Goal: Information Seeking & Learning: Learn about a topic

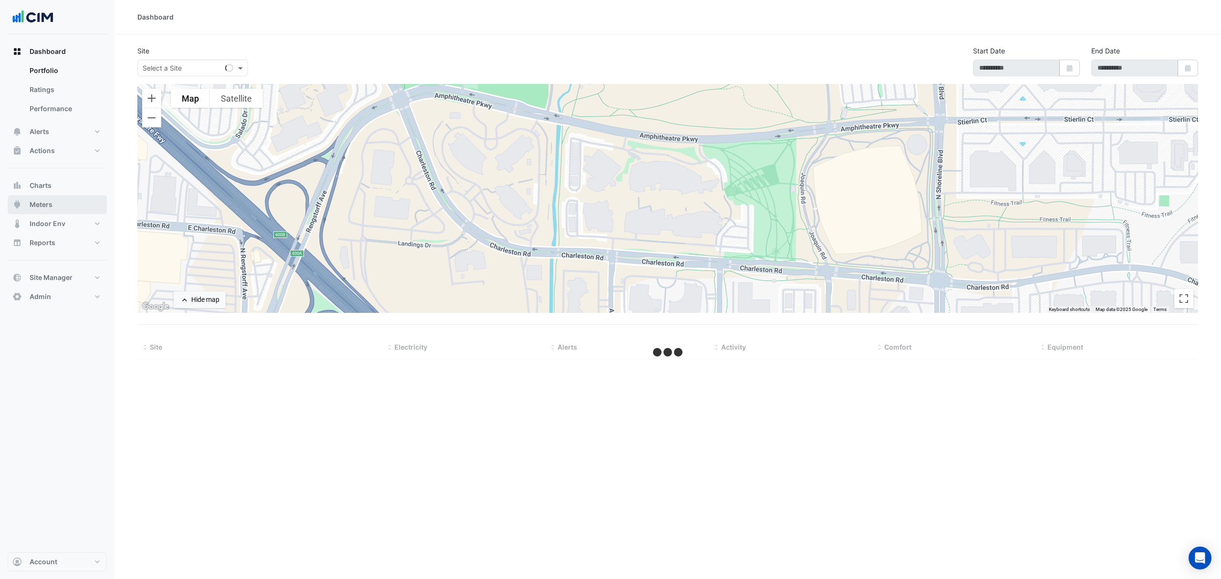
select select "***"
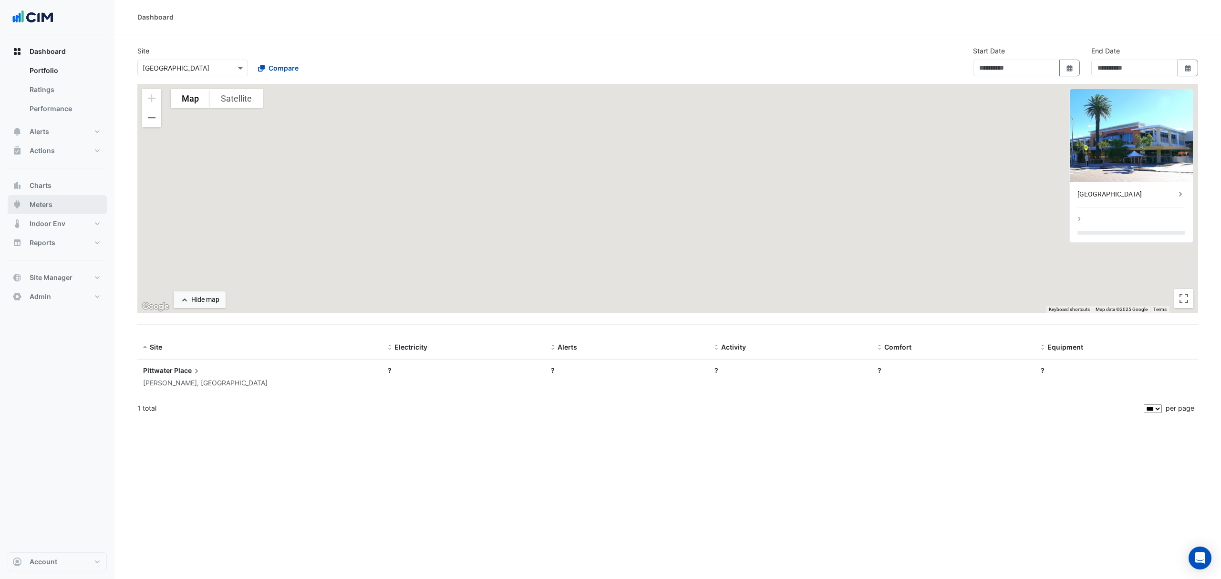
type input "**********"
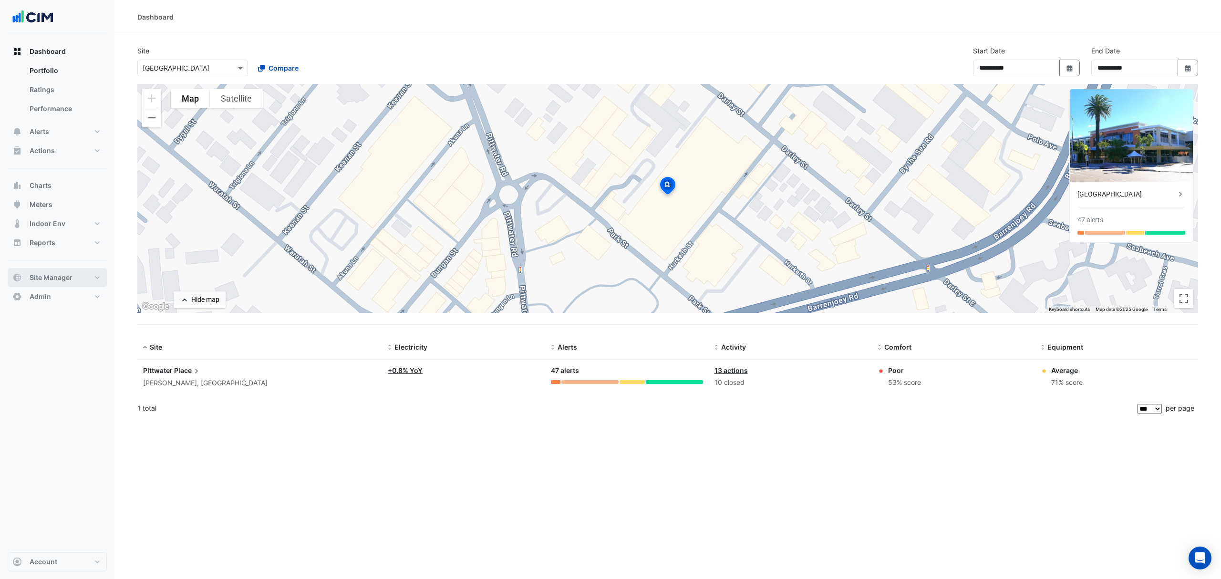
click at [67, 277] on span "Site Manager" at bounding box center [51, 278] width 43 height 10
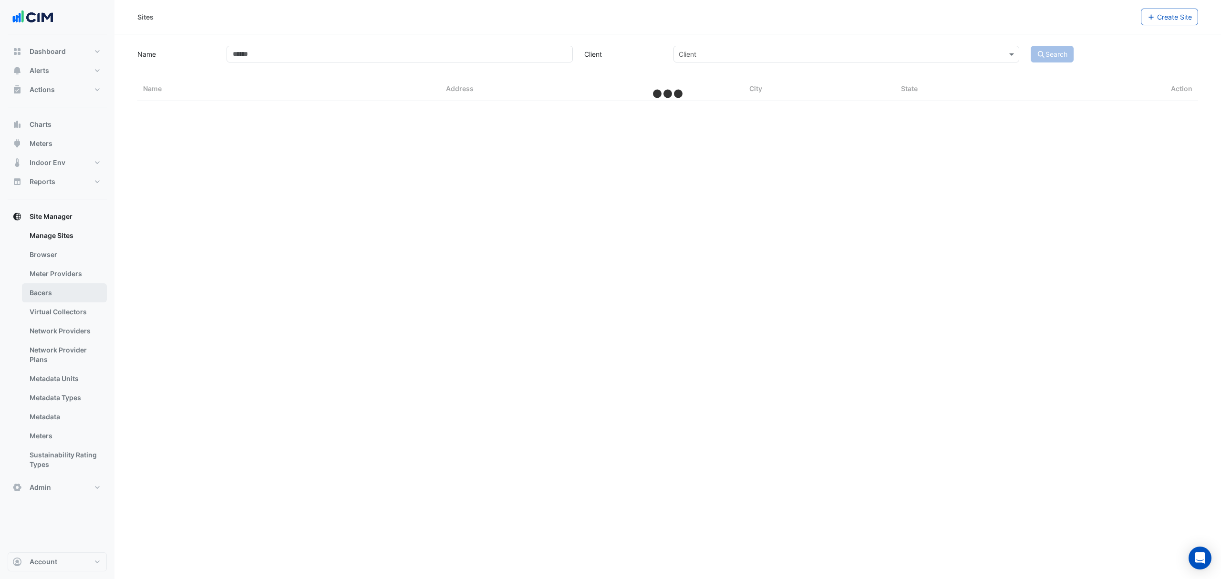
click at [39, 300] on link "Bacers" at bounding box center [64, 292] width 85 height 19
click at [467, 63] on input "text" at bounding box center [658, 62] width 501 height 10
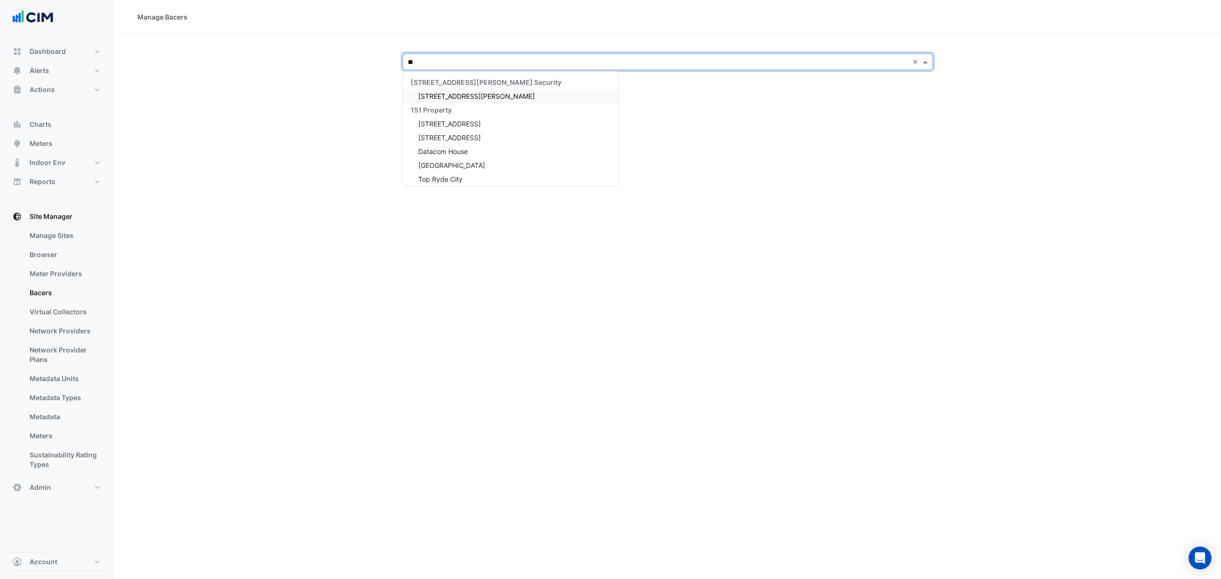
type input "***"
click at [438, 95] on span "Eastland" at bounding box center [431, 96] width 27 height 8
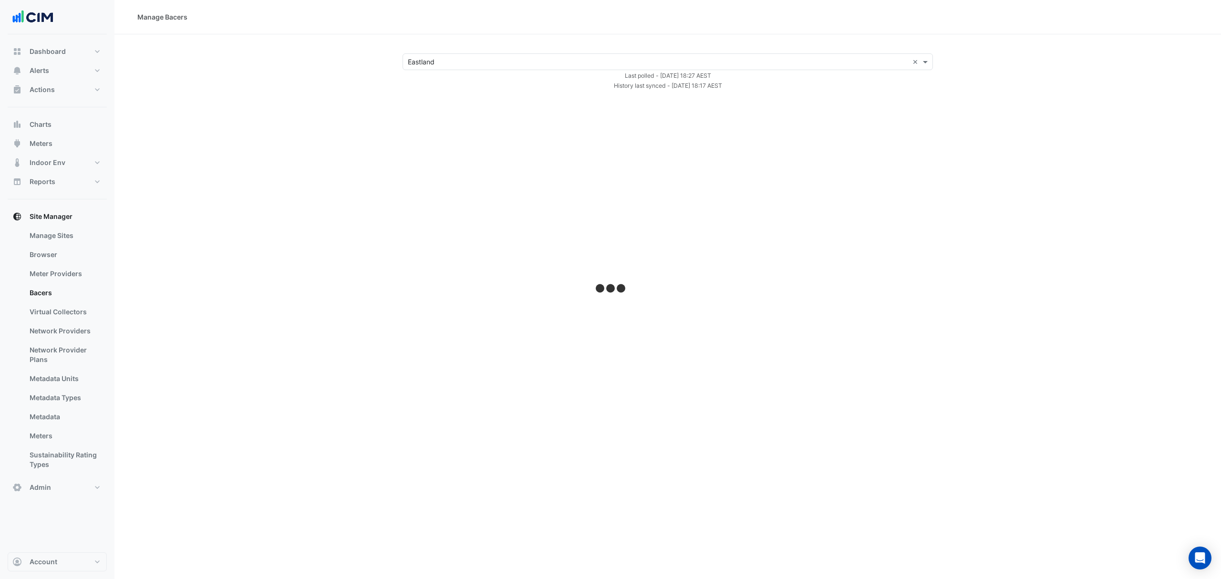
select select "***"
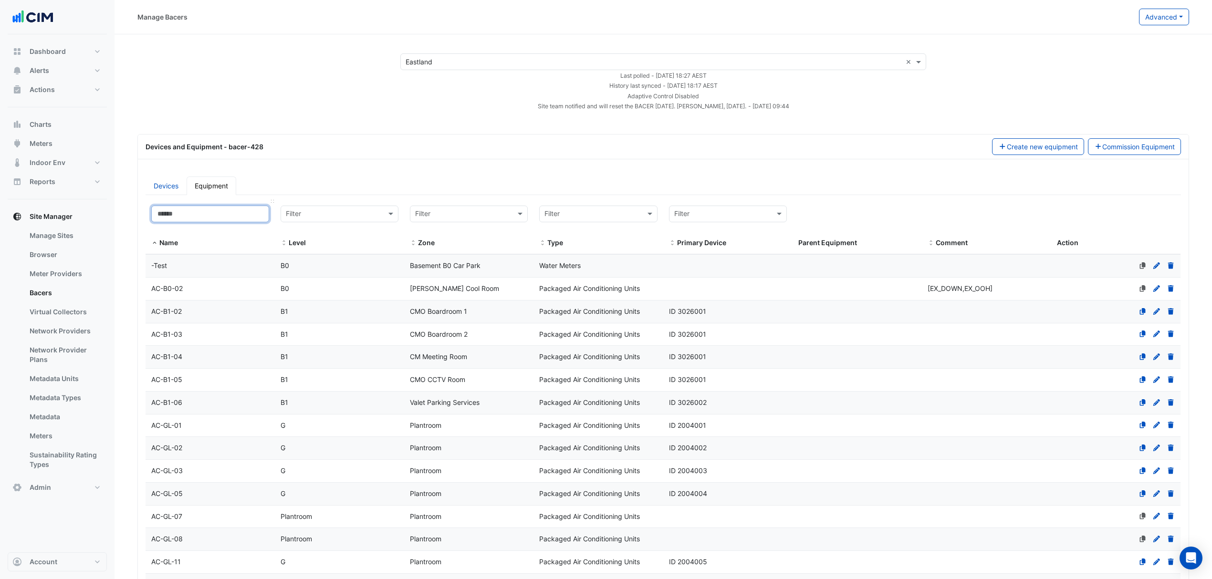
click at [190, 222] on input at bounding box center [210, 214] width 118 height 17
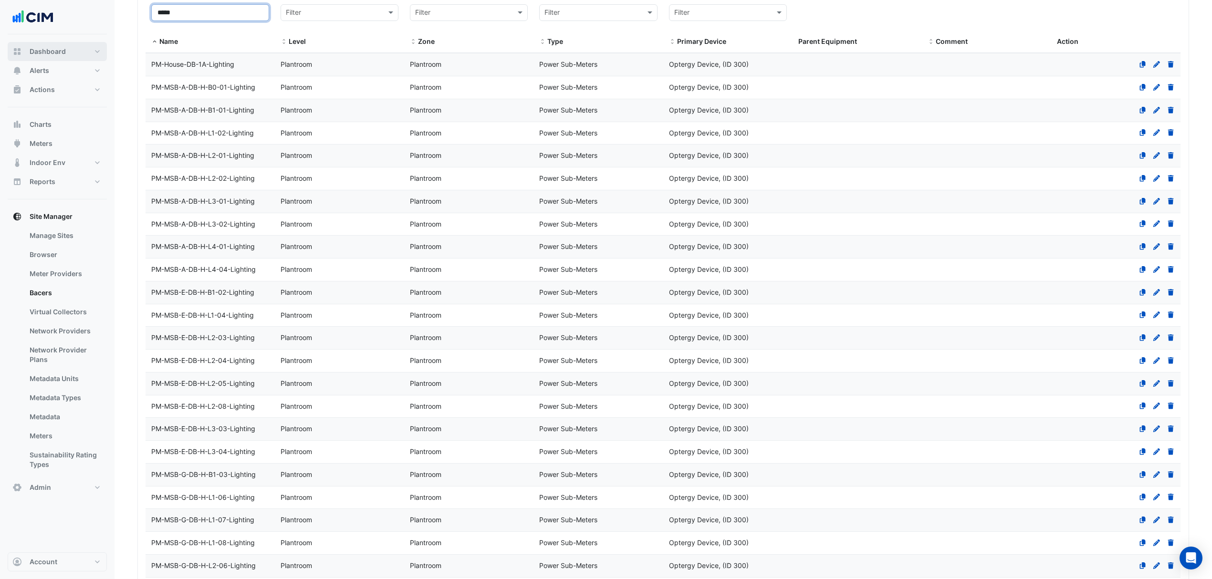
scroll to position [170, 0]
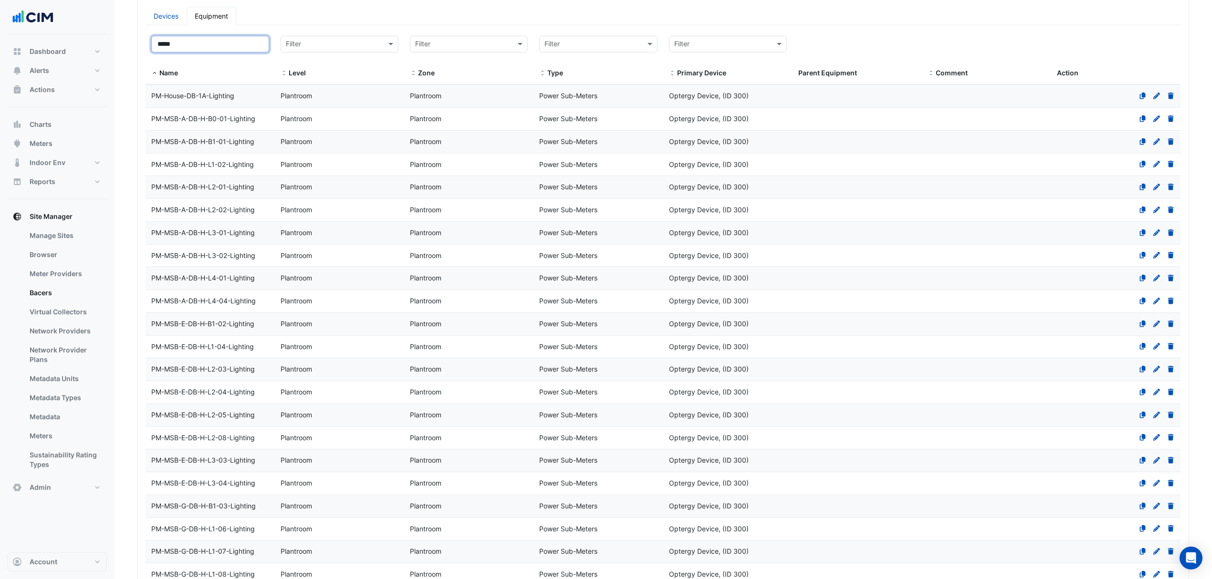
type input "*****"
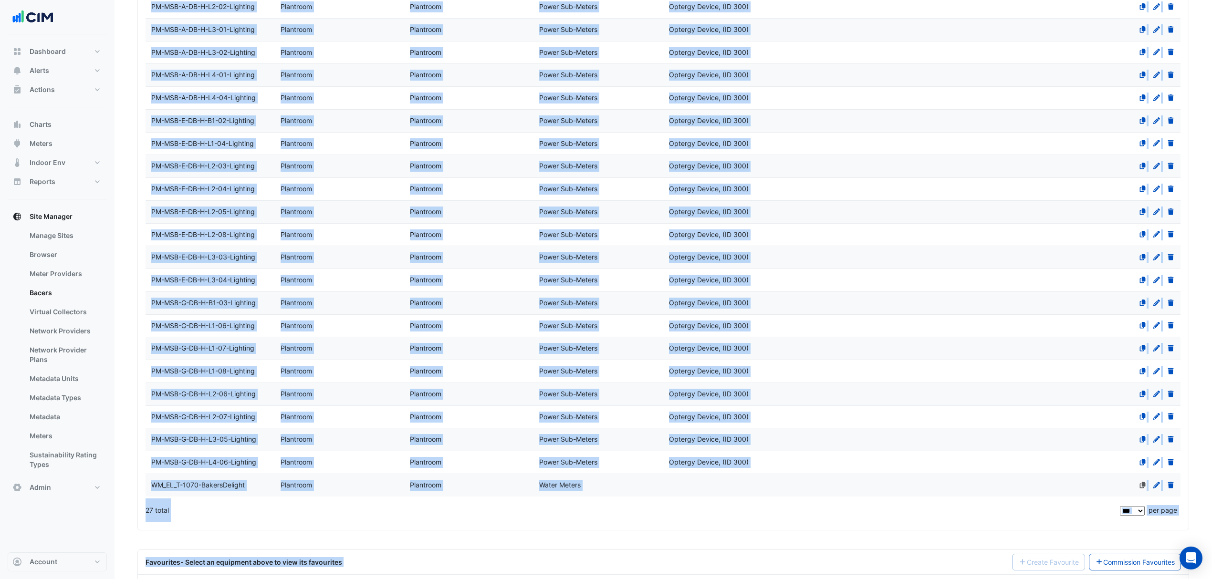
scroll to position [488, 0]
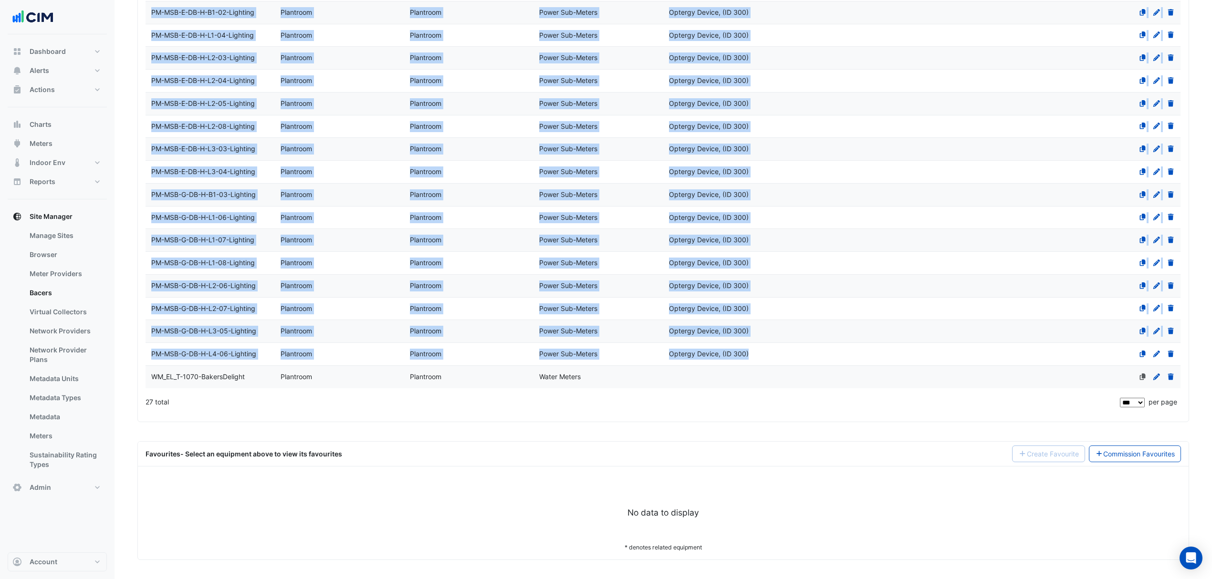
drag, startPoint x: 146, startPoint y: 94, endPoint x: 775, endPoint y: 350, distance: 679.4
click at [775, 350] on datatable-scroller "Name PM-House-DB-1A-Lighting Level Plantroom Zone Plantroom Type Power Sub-Mete…" at bounding box center [668, 80] width 1044 height 615
copy datatable-scroller "PM-House-DB-1A-Lighting Level Plantroom Zone Plantroom Type Power Sub-Meters Pr…"
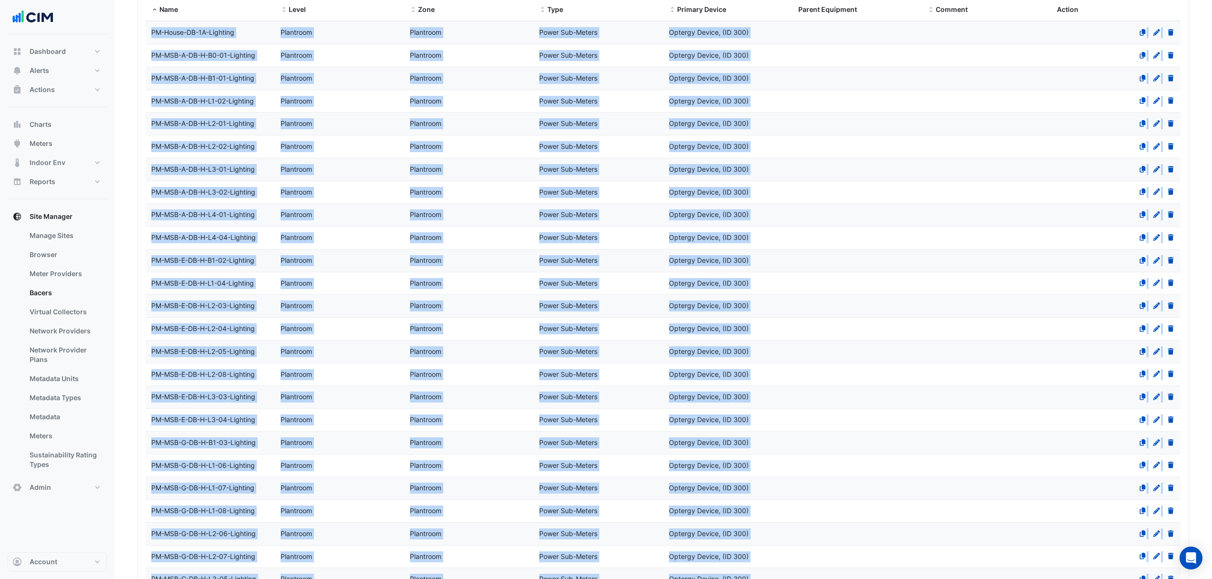
scroll to position [0, 0]
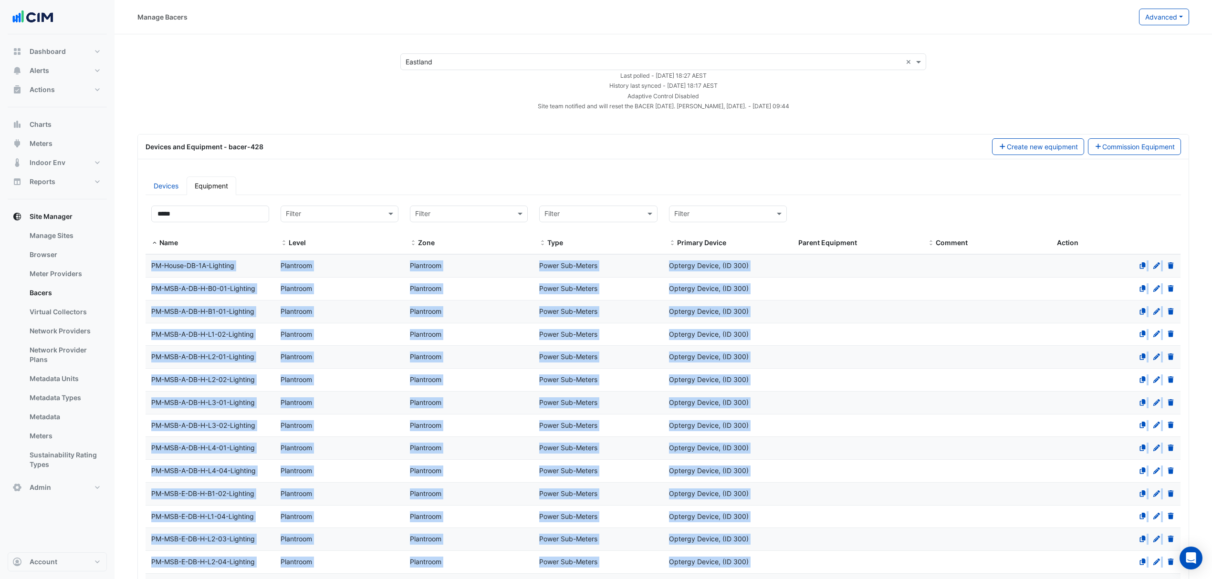
click at [456, 64] on input "text" at bounding box center [654, 62] width 496 height 10
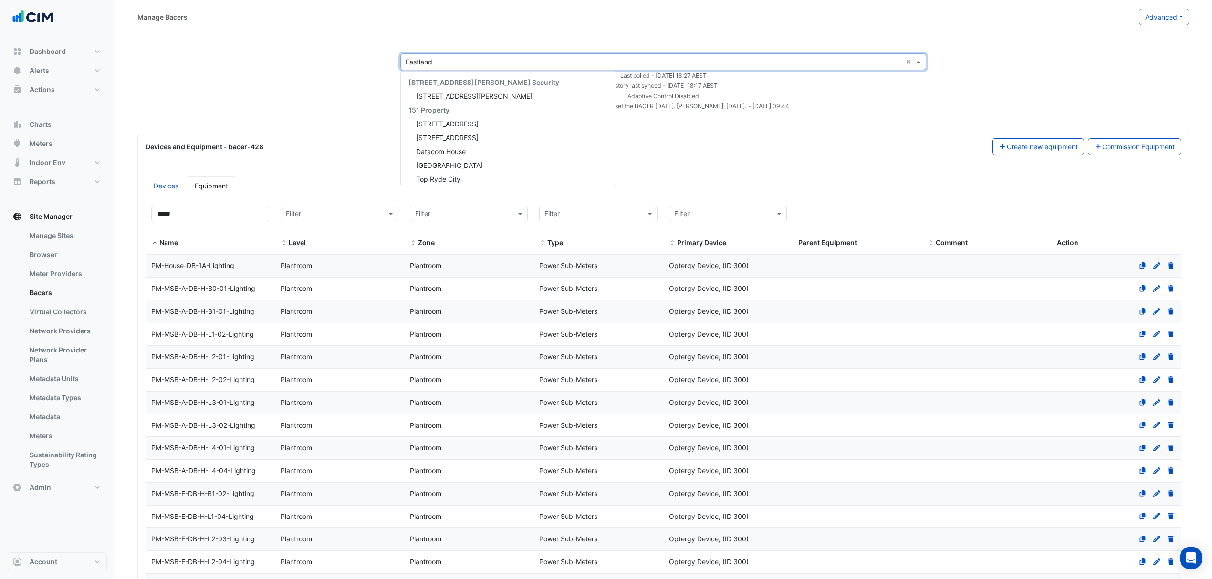
scroll to position [516, 0]
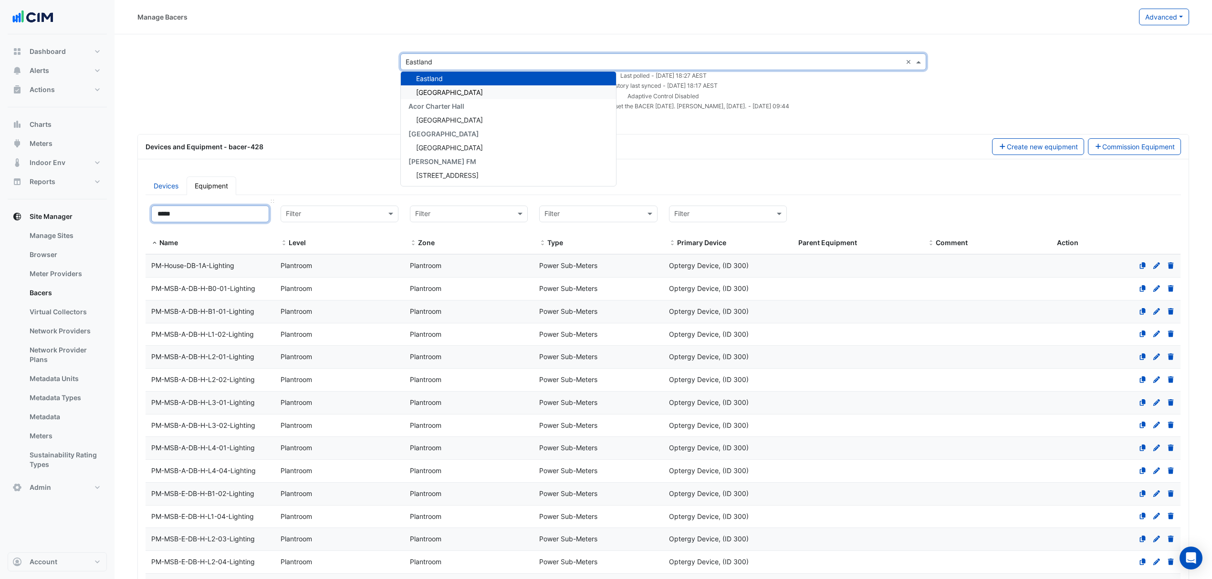
click at [176, 212] on input "*****" at bounding box center [210, 214] width 118 height 17
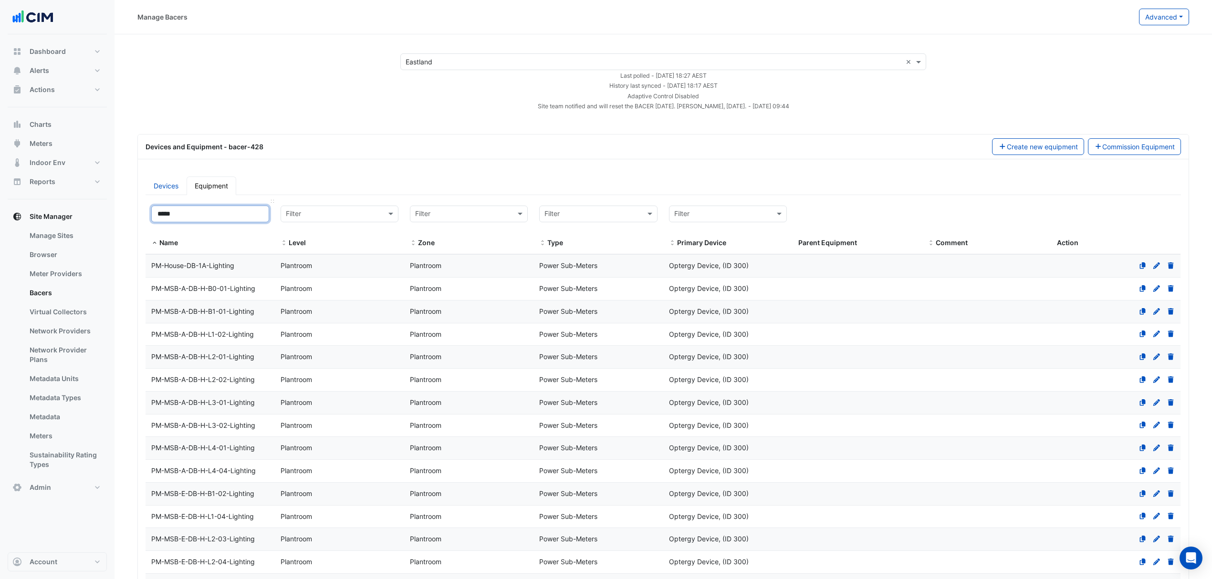
click at [176, 212] on input "*****" at bounding box center [210, 214] width 118 height 17
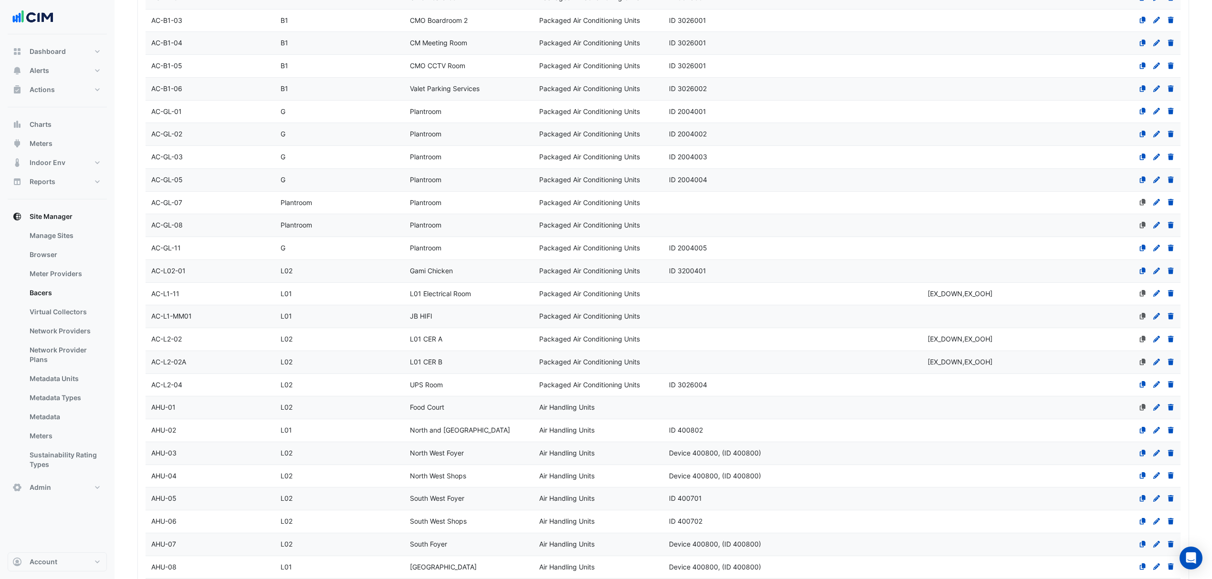
scroll to position [127, 0]
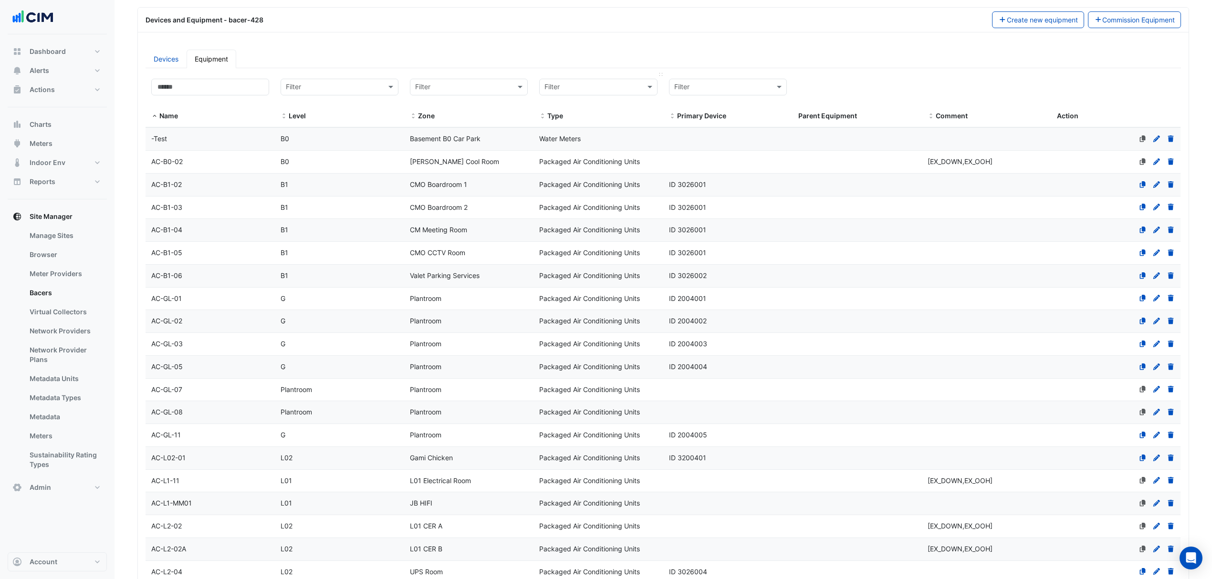
click at [607, 75] on datatable-header-cell "Filter Type" at bounding box center [597, 100] width 129 height 55
click at [594, 88] on input "text" at bounding box center [588, 87] width 88 height 11
type input "***"
drag, startPoint x: 583, startPoint y: 113, endPoint x: 573, endPoint y: 116, distance: 10.1
click at [573, 116] on div "Active Chilled Beams Chiller Passive Chilled Beams Primary Chilled Water Pumps …" at bounding box center [633, 142] width 186 height 83
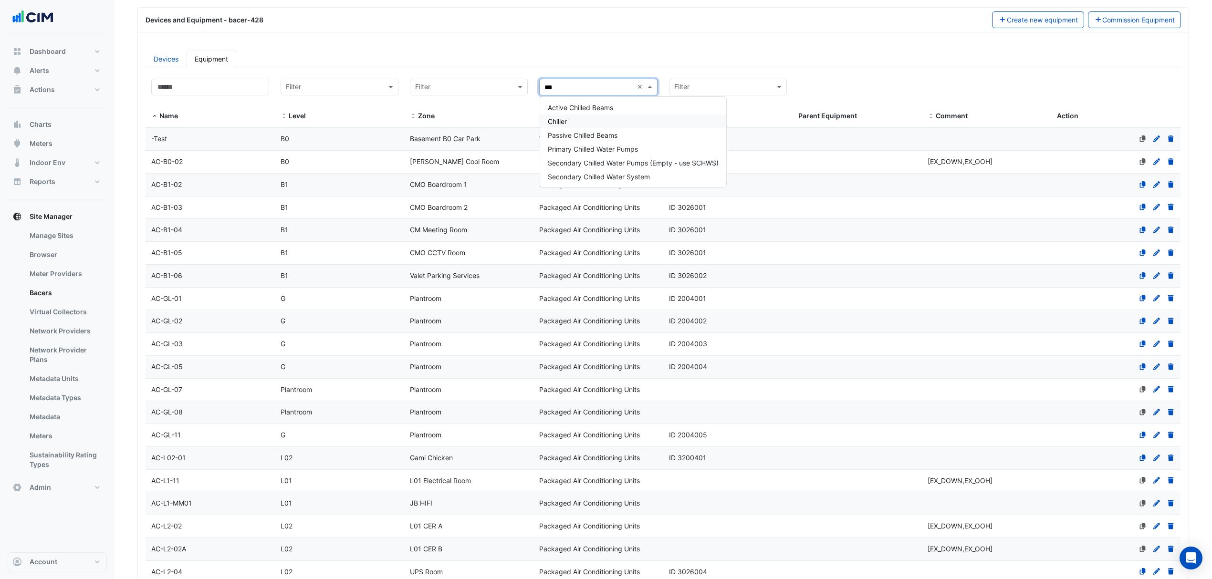
click at [561, 117] on span "Chiller" at bounding box center [557, 121] width 19 height 8
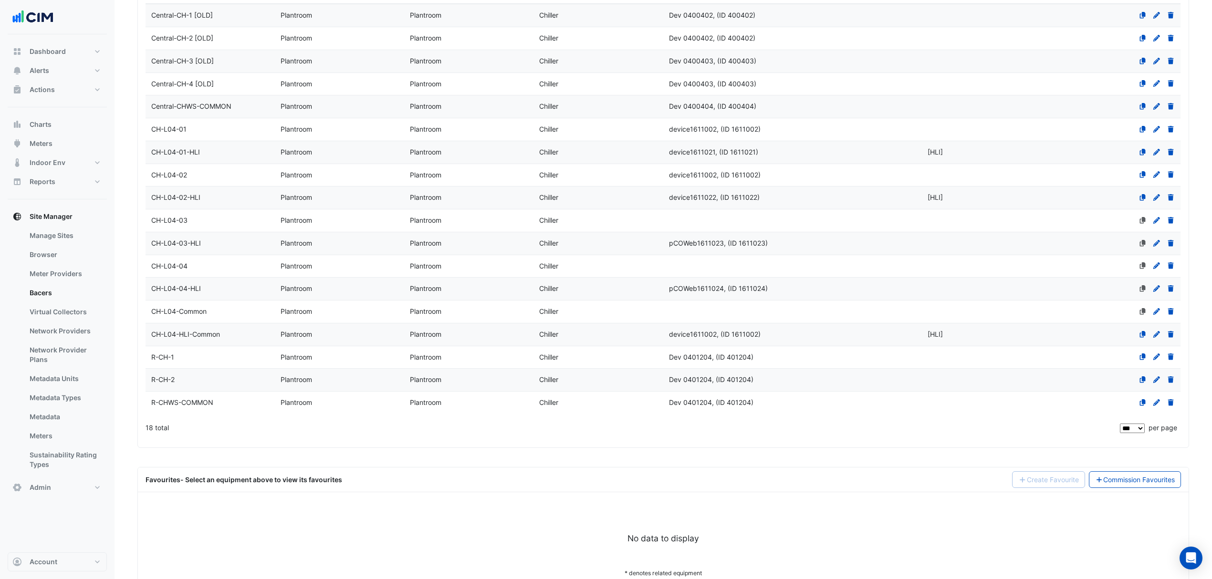
scroll to position [191, 0]
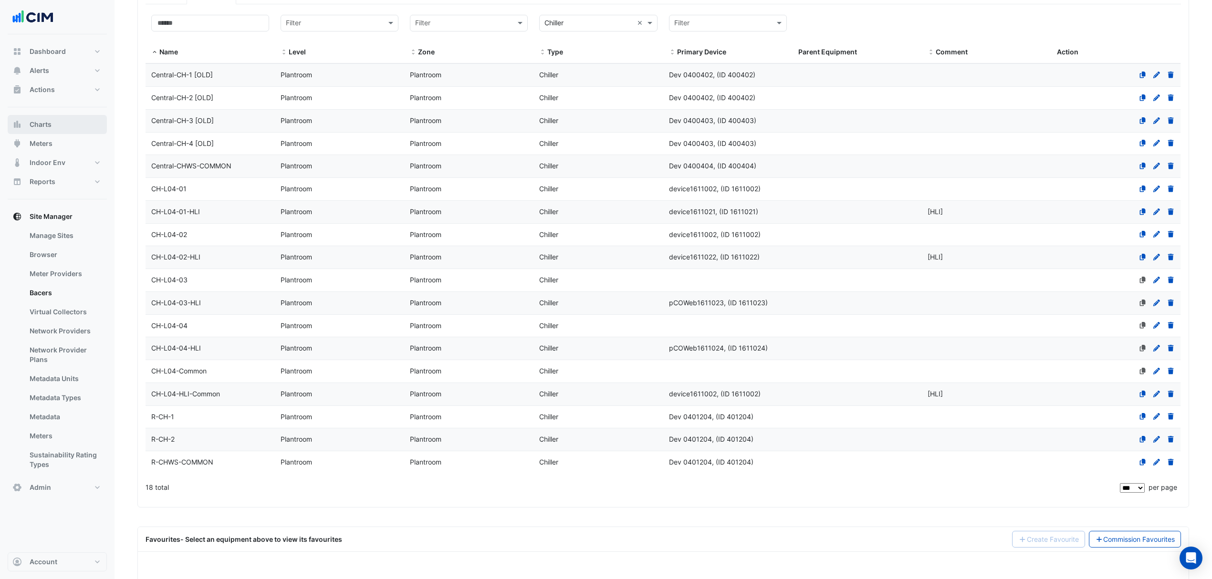
click at [43, 128] on span "Charts" at bounding box center [41, 125] width 22 height 10
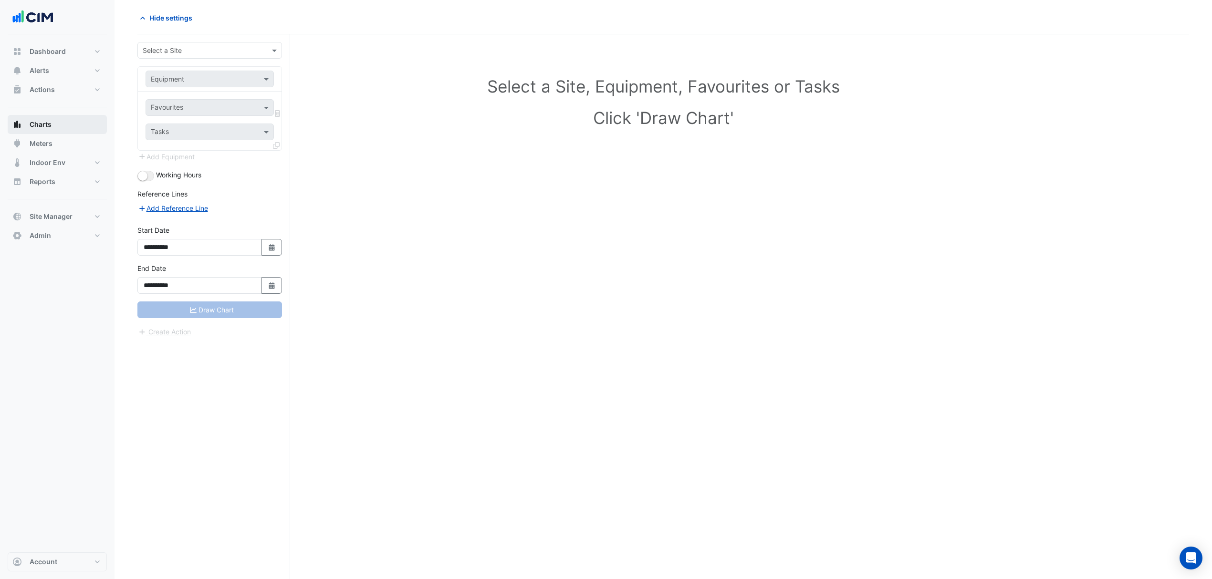
scroll to position [37, 0]
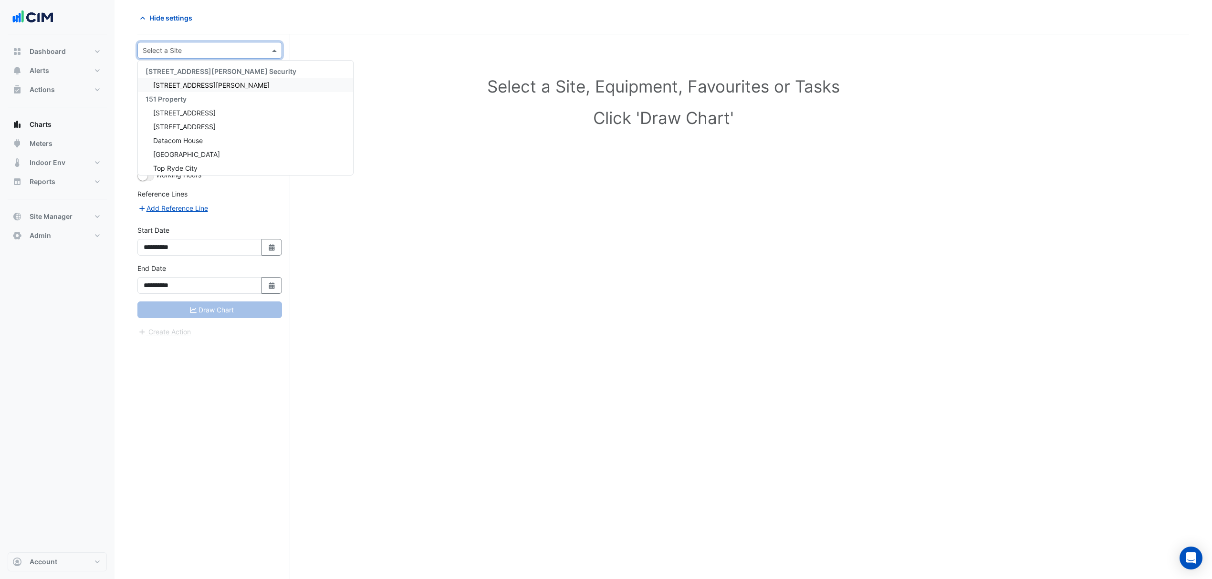
click at [224, 52] on input "text" at bounding box center [200, 51] width 115 height 10
type input "***"
click at [163, 81] on span "Eastland" at bounding box center [166, 85] width 27 height 8
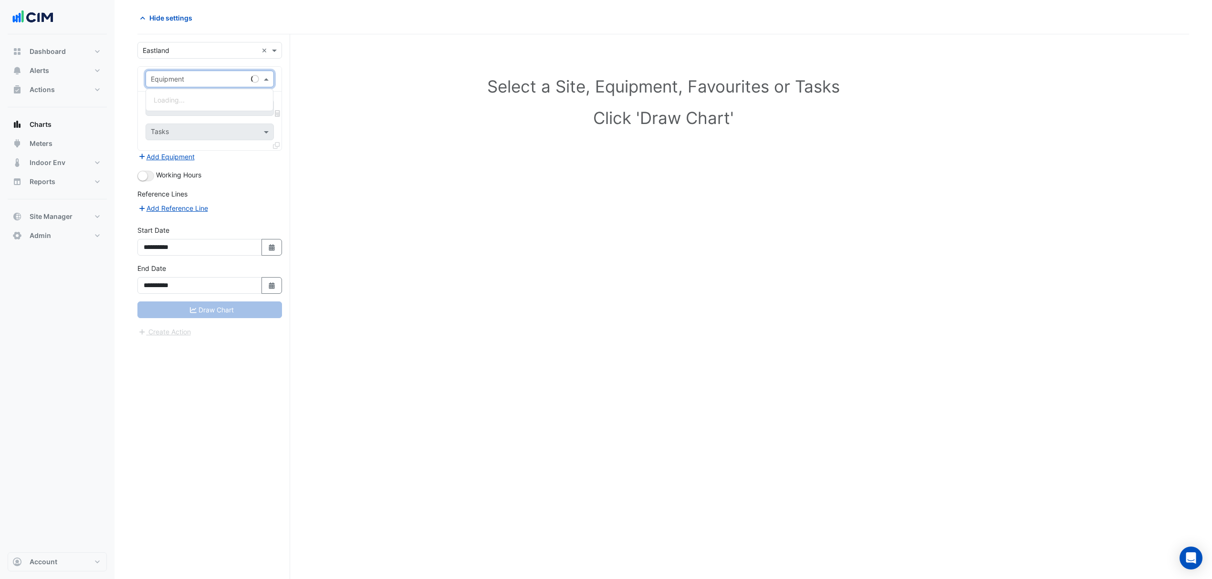
click at [268, 81] on span at bounding box center [267, 79] width 12 height 10
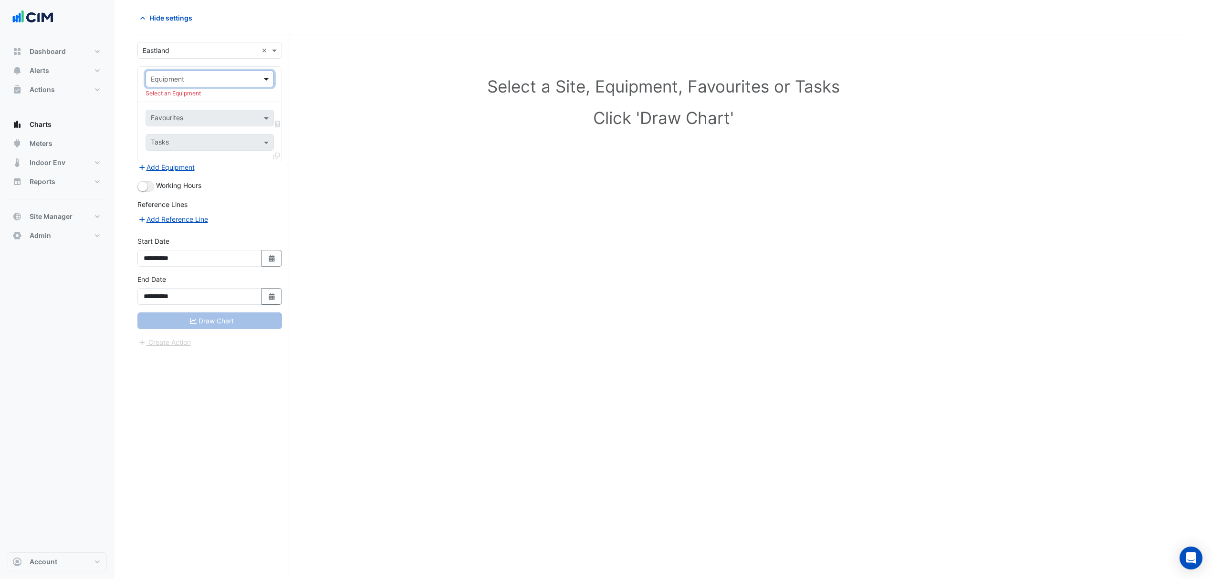
click at [267, 81] on span at bounding box center [267, 79] width 12 height 10
type input "*"
type input "**"
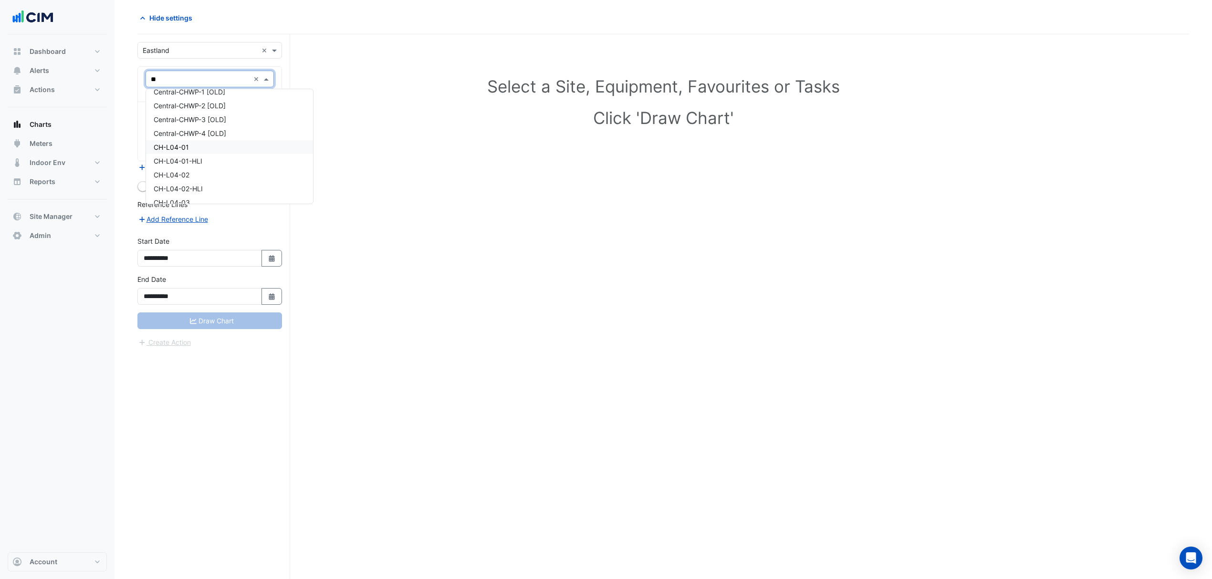
click at [167, 146] on span "CH-L04-01" at bounding box center [171, 147] width 35 height 8
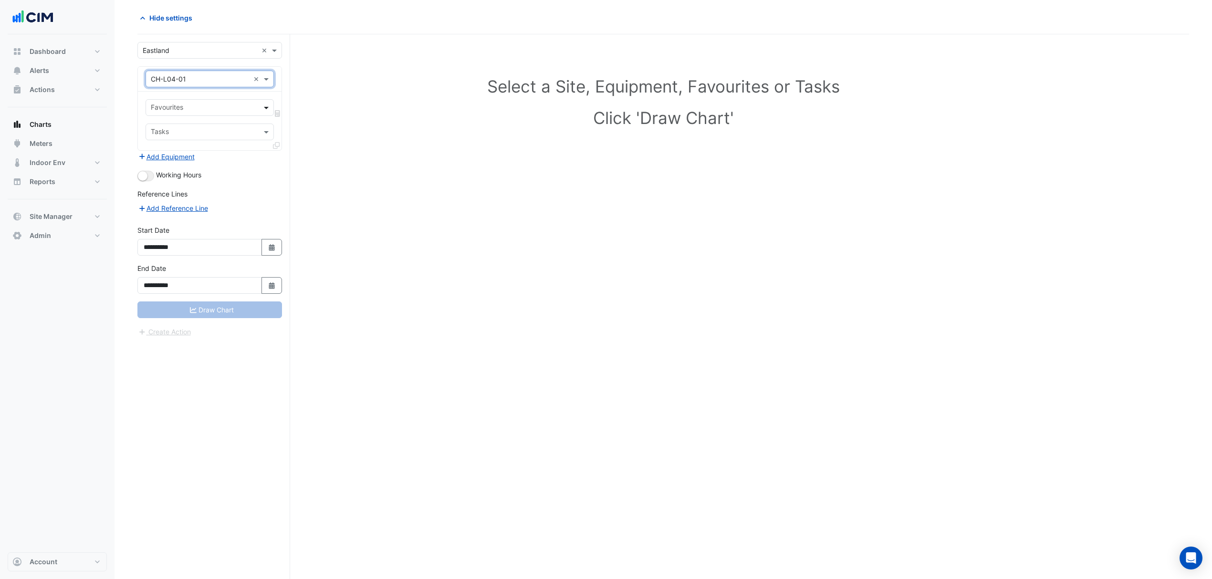
click at [268, 104] on span at bounding box center [267, 108] width 12 height 10
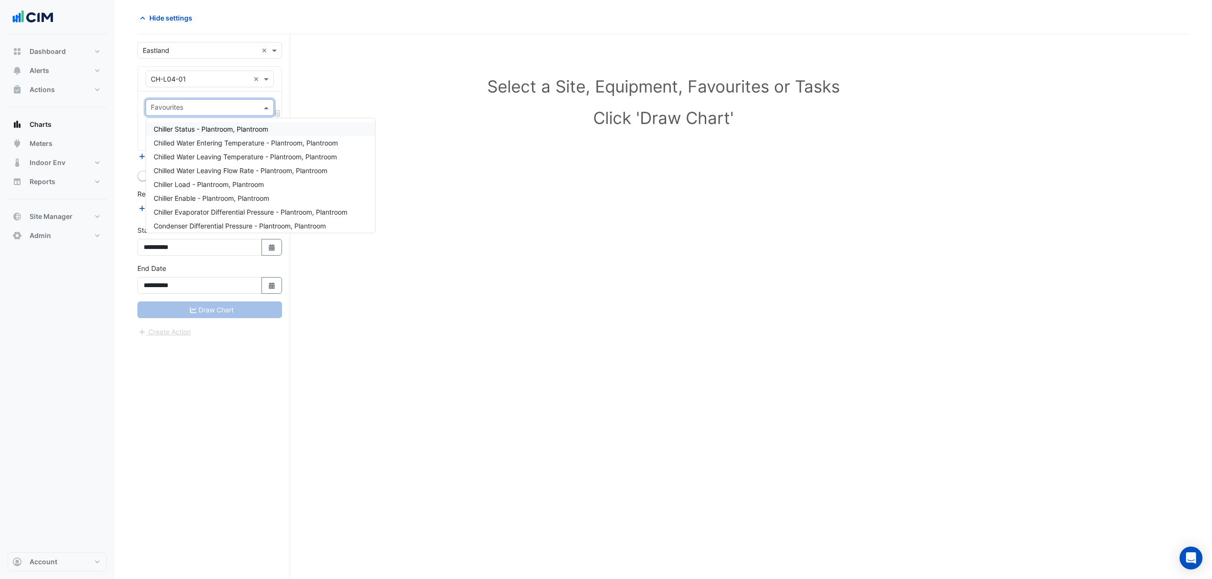
click at [189, 128] on span "Chiller Status - Plantroom, Plantroom" at bounding box center [211, 129] width 114 height 8
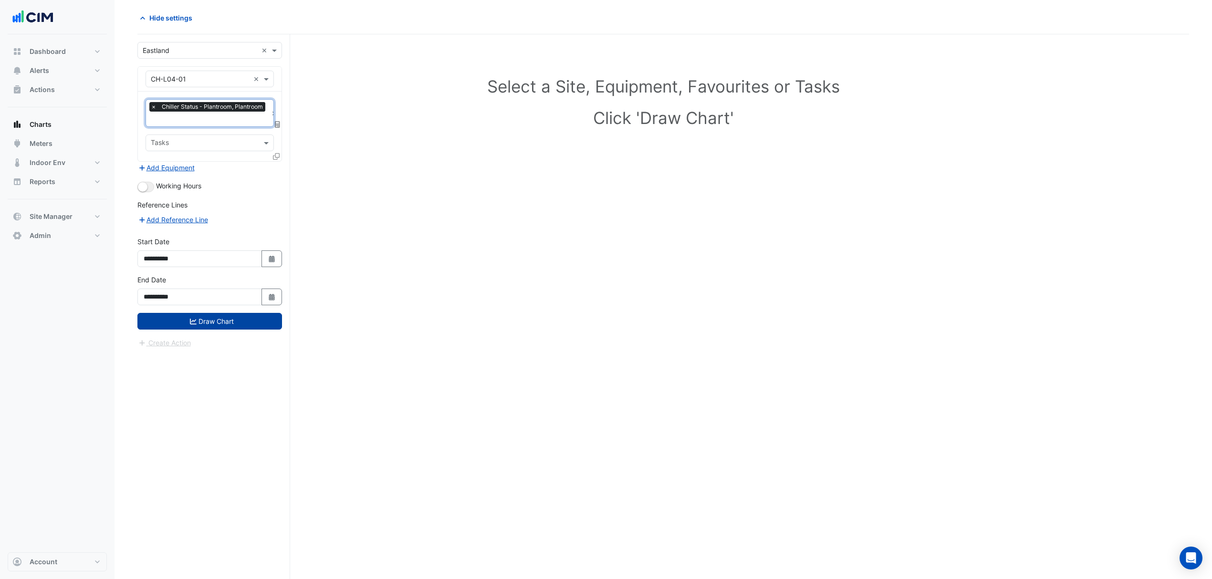
click at [207, 328] on button "Draw Chart" at bounding box center [209, 321] width 145 height 17
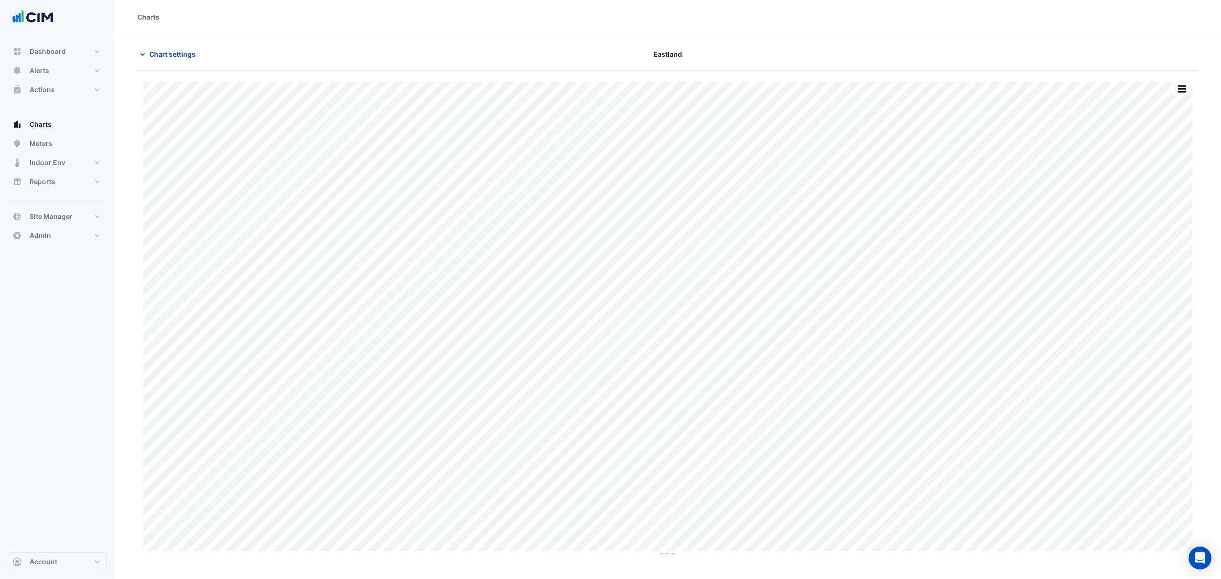
click at [151, 48] on button "Chart settings" at bounding box center [169, 54] width 64 height 17
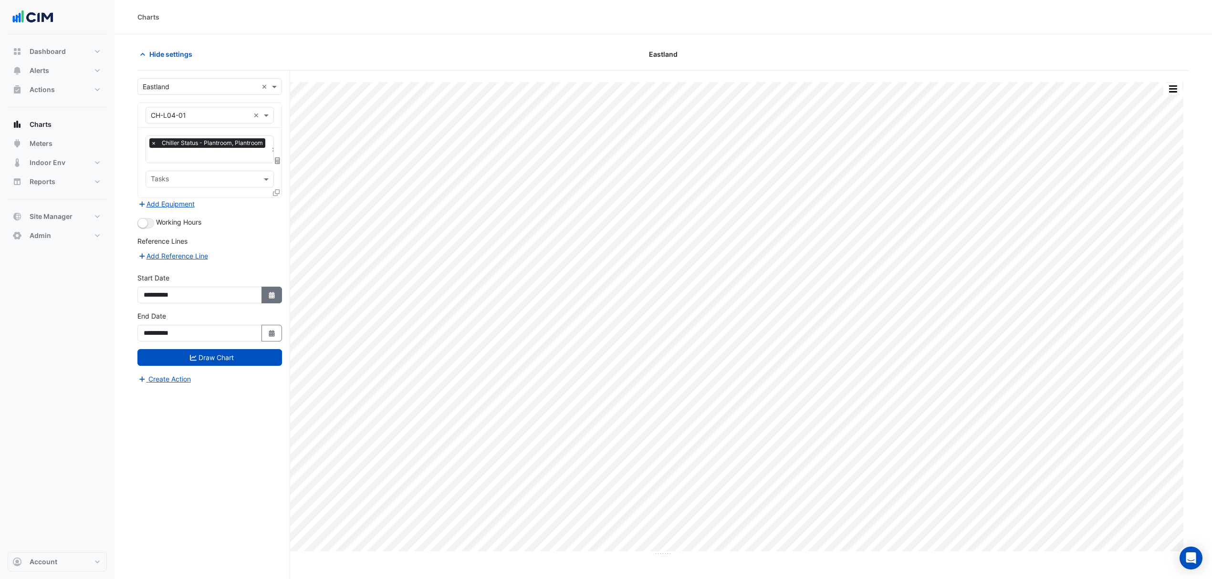
click at [268, 299] on fa-icon "Select Date" at bounding box center [272, 295] width 9 height 8
select select "*"
select select "****"
click at [150, 161] on button "Previous month" at bounding box center [152, 168] width 11 height 15
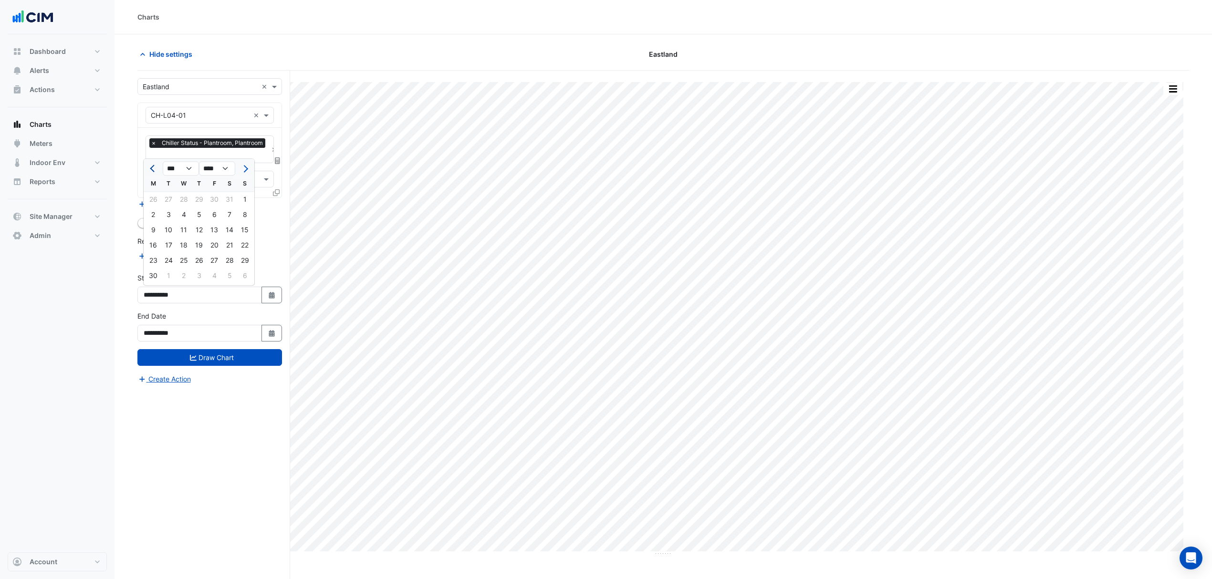
click at [150, 161] on button "Previous month" at bounding box center [152, 168] width 11 height 15
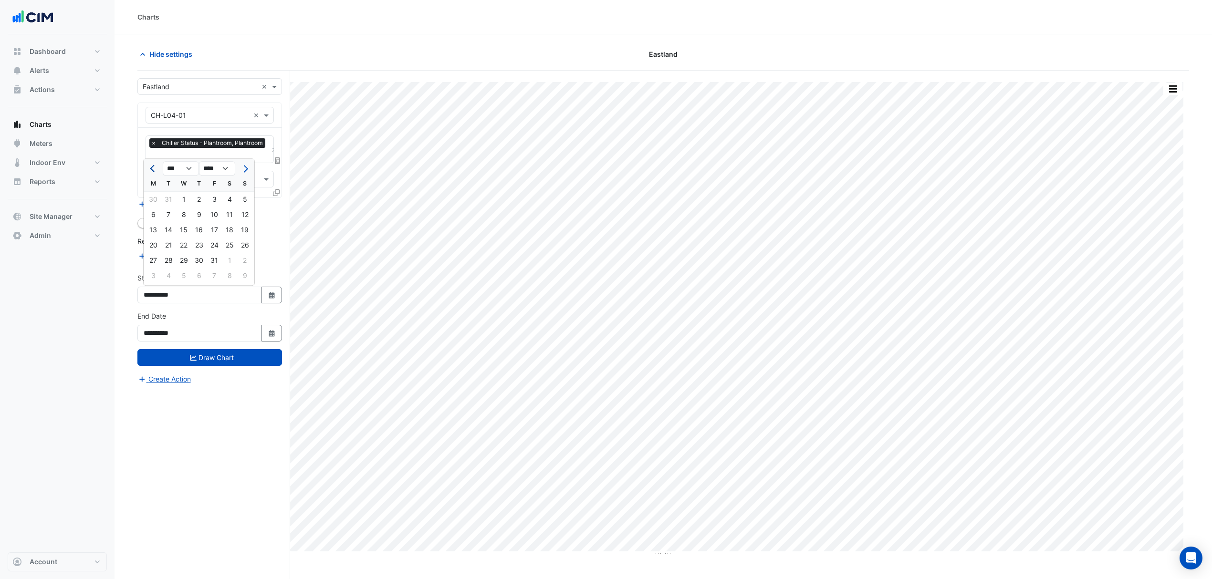
click at [150, 161] on button "Previous month" at bounding box center [152, 168] width 11 height 15
select select "**"
select select "****"
click at [241, 193] on div "1" at bounding box center [244, 199] width 15 height 15
type input "**********"
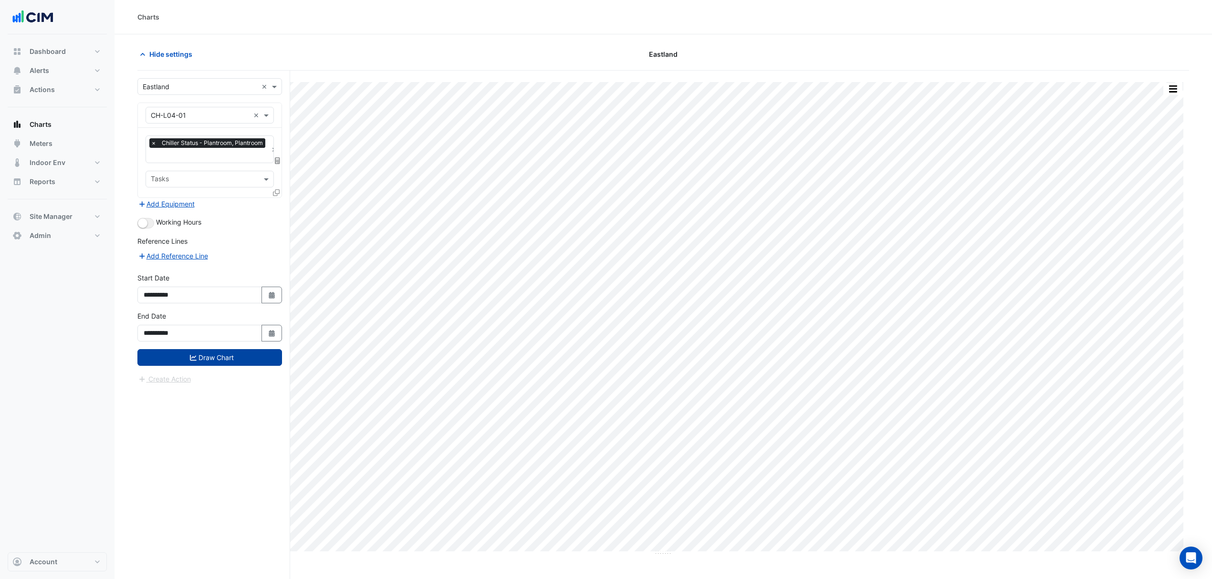
click at [216, 352] on button "Draw Chart" at bounding box center [209, 357] width 145 height 17
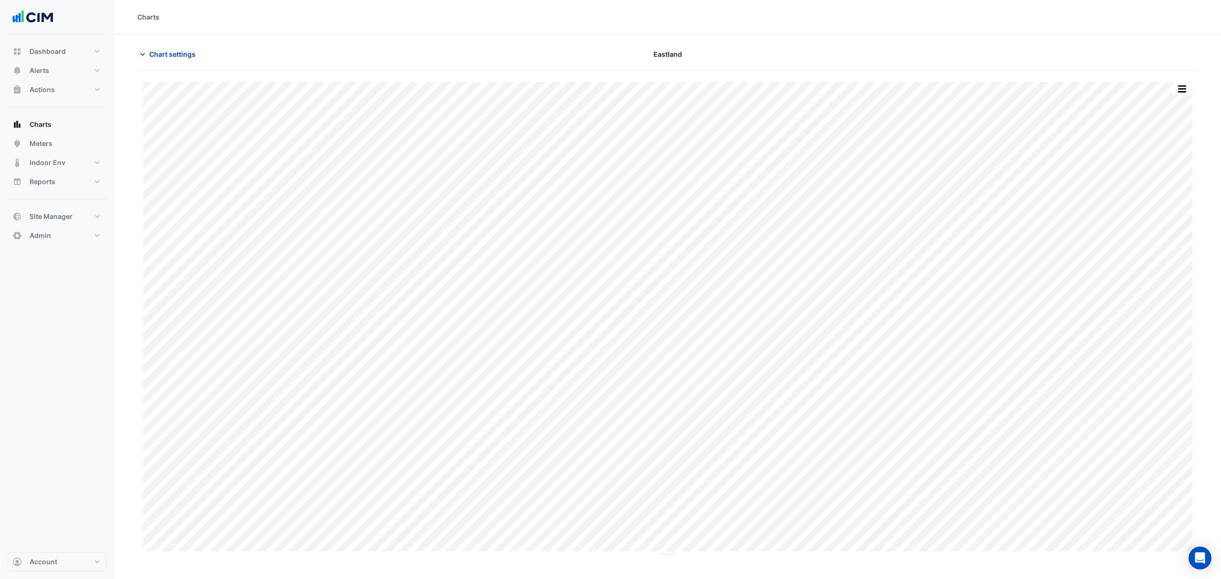
click at [153, 50] on span "Chart settings" at bounding box center [172, 54] width 46 height 10
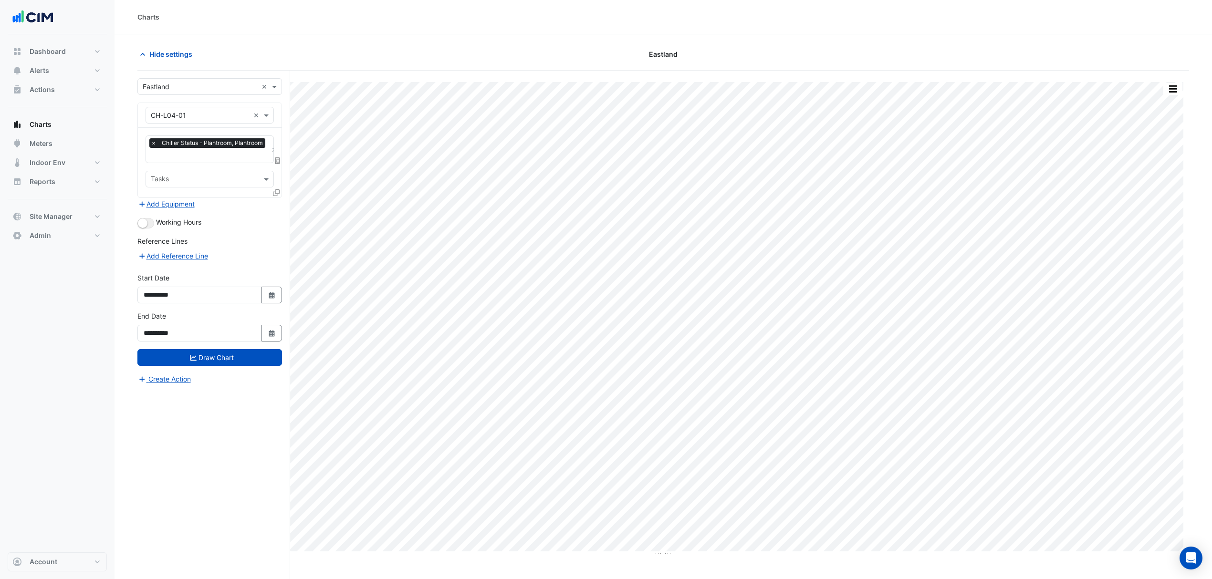
click at [281, 195] on div "**********" at bounding box center [213, 343] width 153 height 545
click at [279, 195] on div at bounding box center [277, 194] width 9 height 14
click at [277, 191] on icon at bounding box center [276, 192] width 7 height 7
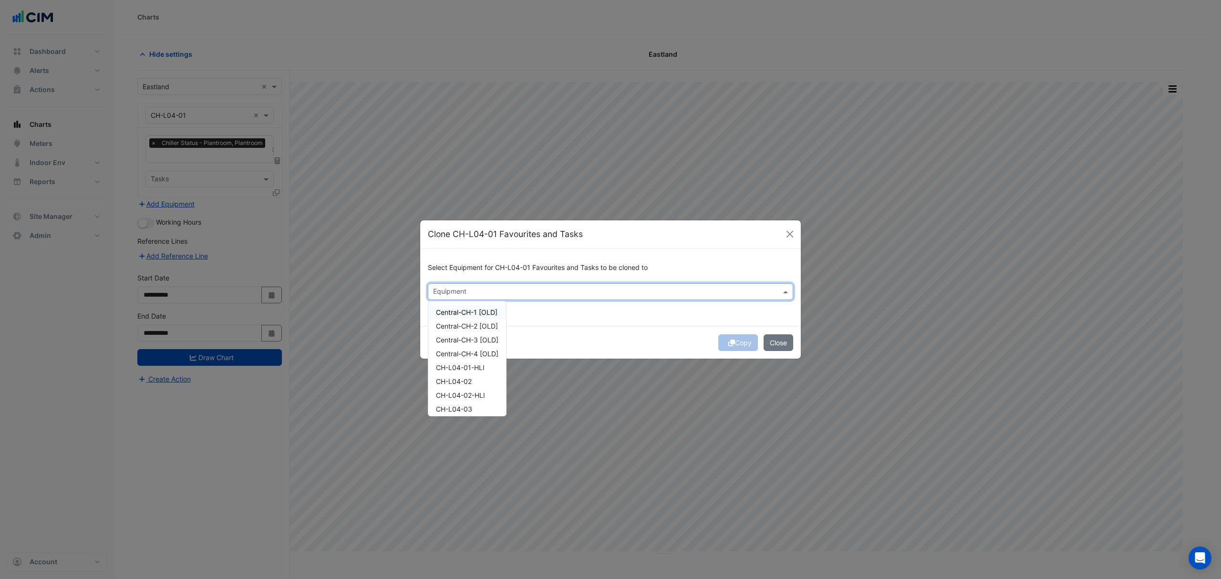
click at [457, 286] on div "Equipment" at bounding box center [449, 292] width 35 height 12
click at [462, 307] on div "Central-CH-1 [OLD]" at bounding box center [467, 312] width 78 height 14
click at [460, 324] on span "Central-CH-2 [OLD]" at bounding box center [467, 326] width 62 height 8
click at [460, 340] on span "Central-CH-3 [OLD]" at bounding box center [467, 340] width 62 height 8
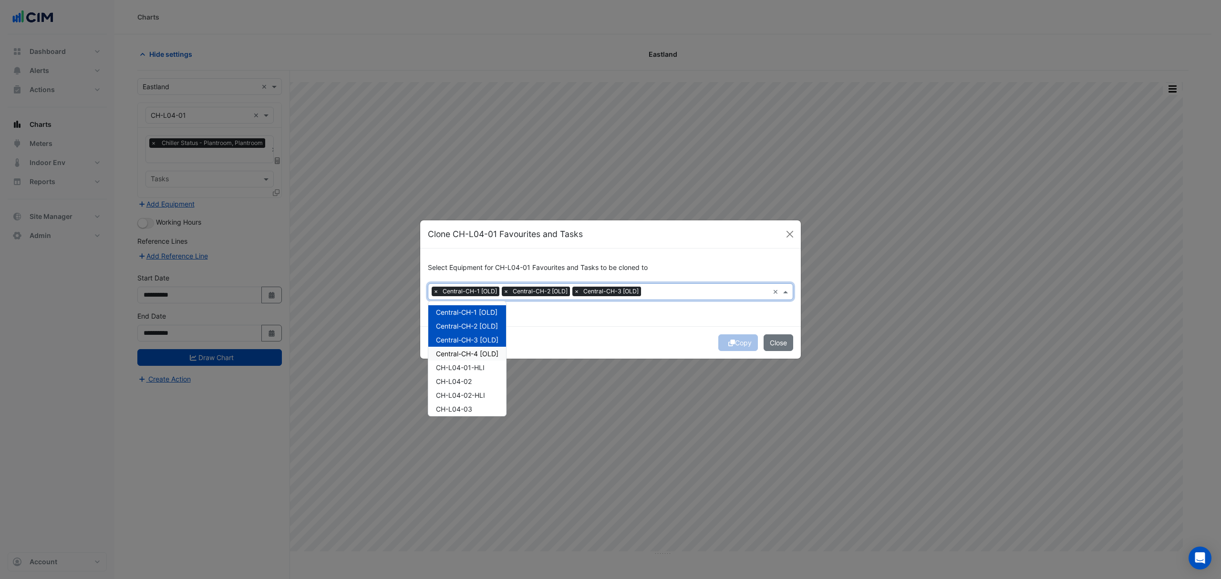
click at [459, 354] on span "Central-CH-4 [OLD]" at bounding box center [467, 354] width 62 height 8
click at [481, 380] on div "CH-L04-02" at bounding box center [467, 382] width 78 height 14
click at [461, 406] on span "CH-L04-03" at bounding box center [454, 409] width 36 height 8
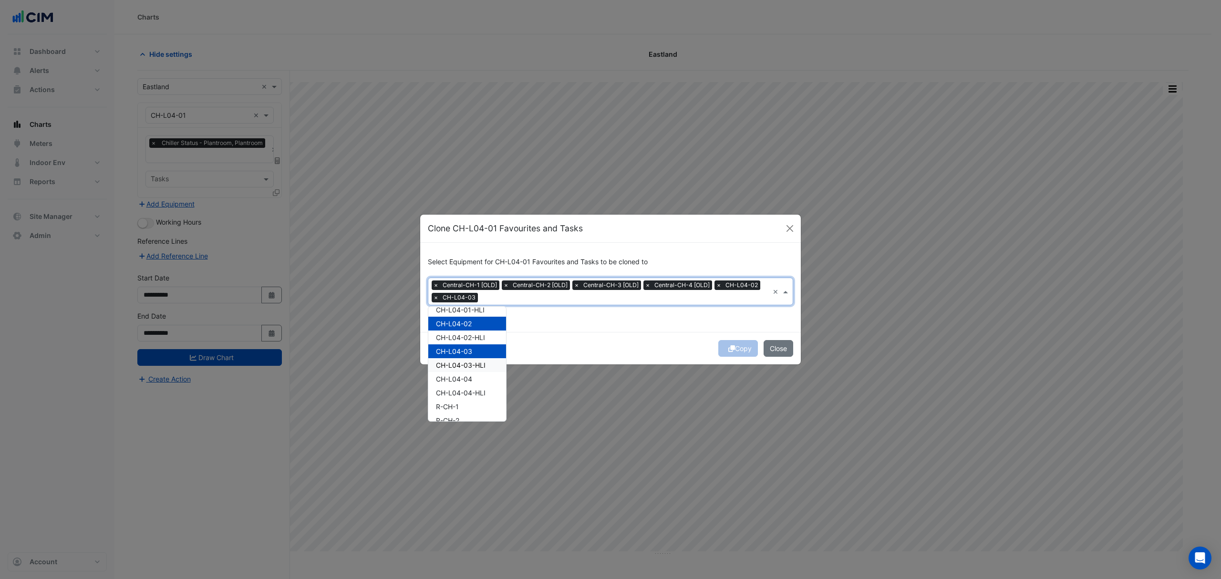
scroll to position [63, 0]
click at [466, 376] on span "CH-L04-04" at bounding box center [454, 379] width 36 height 8
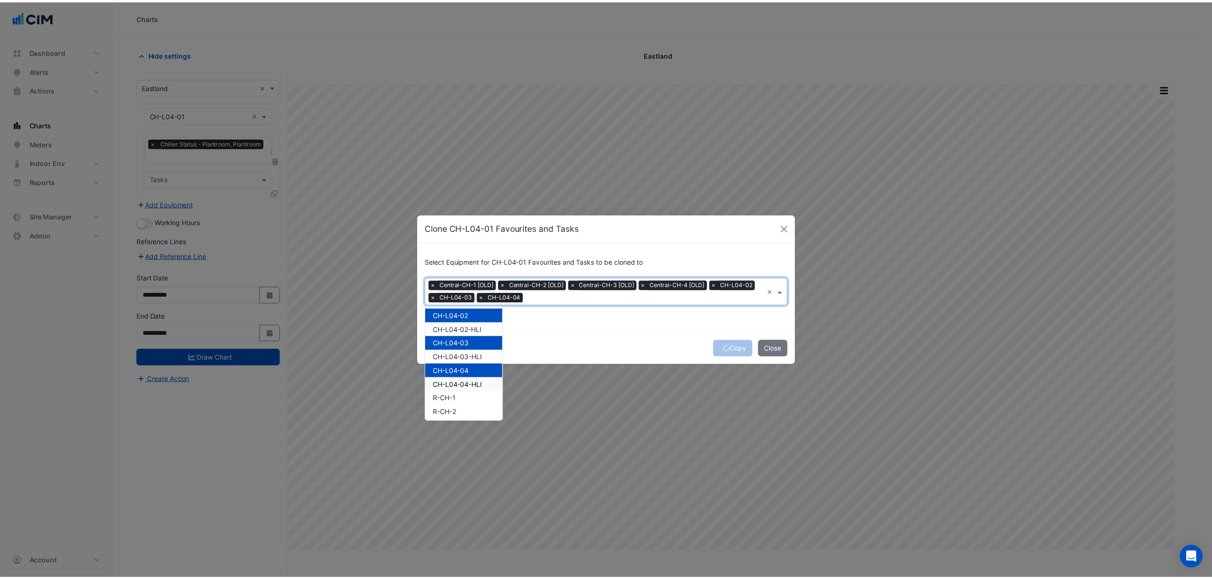
scroll to position [73, 0]
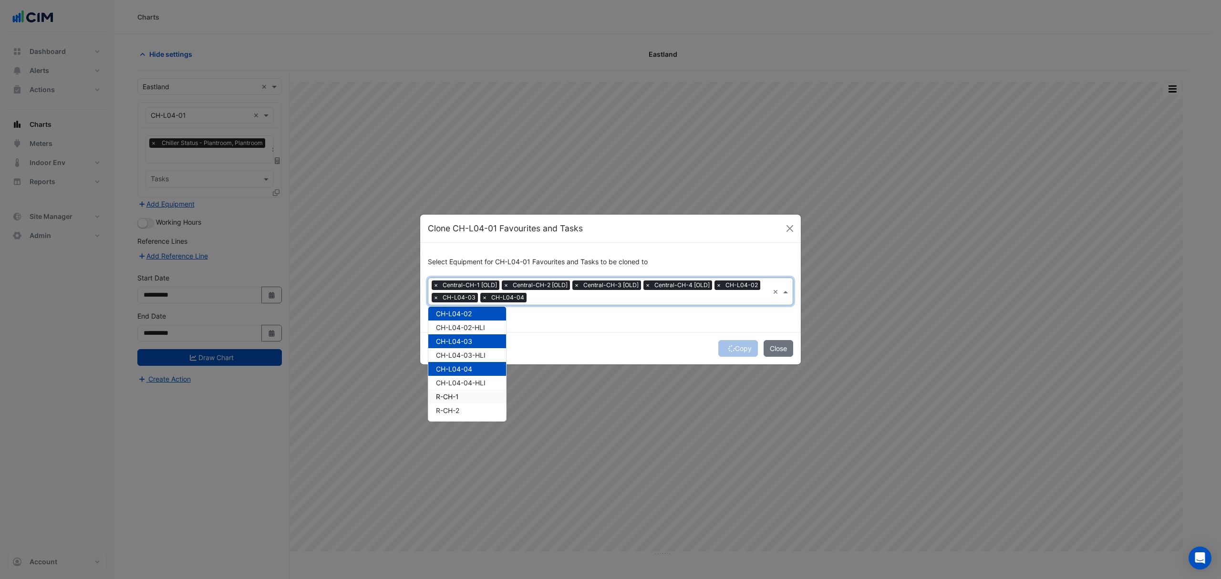
click at [465, 399] on div "R-CH-1" at bounding box center [467, 397] width 78 height 14
click at [457, 409] on span "R-CH-2" at bounding box center [447, 410] width 23 height 8
click at [636, 308] on div "Select Equipment for CH-L04-01 Favourites and Tasks to be cloned to Equipment ×…" at bounding box center [610, 287] width 381 height 89
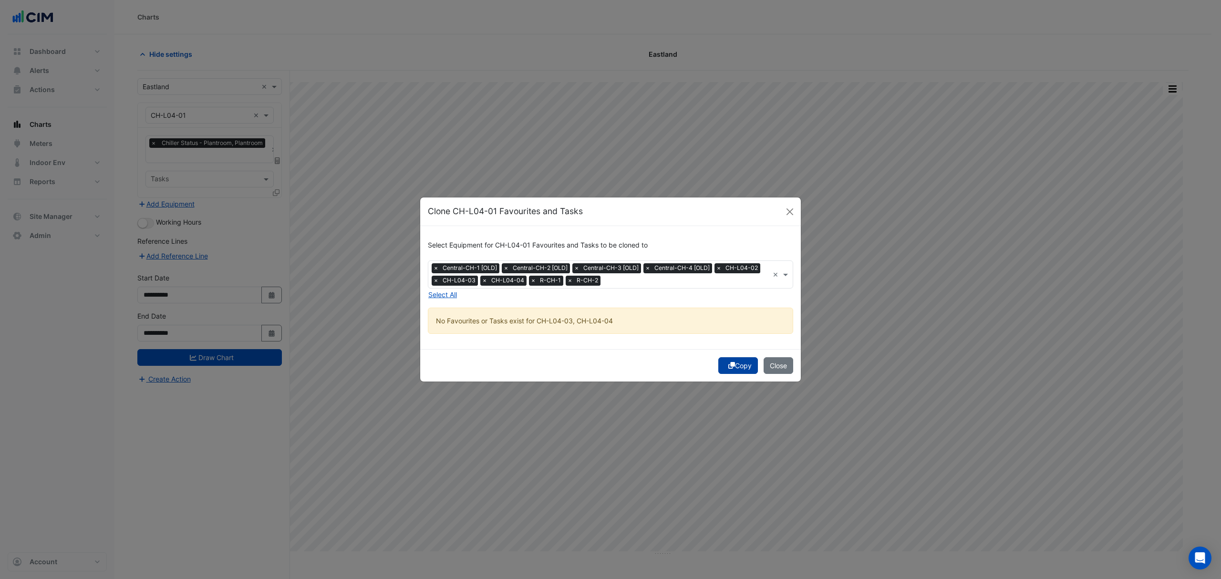
click at [737, 360] on button "Copy" at bounding box center [738, 365] width 40 height 17
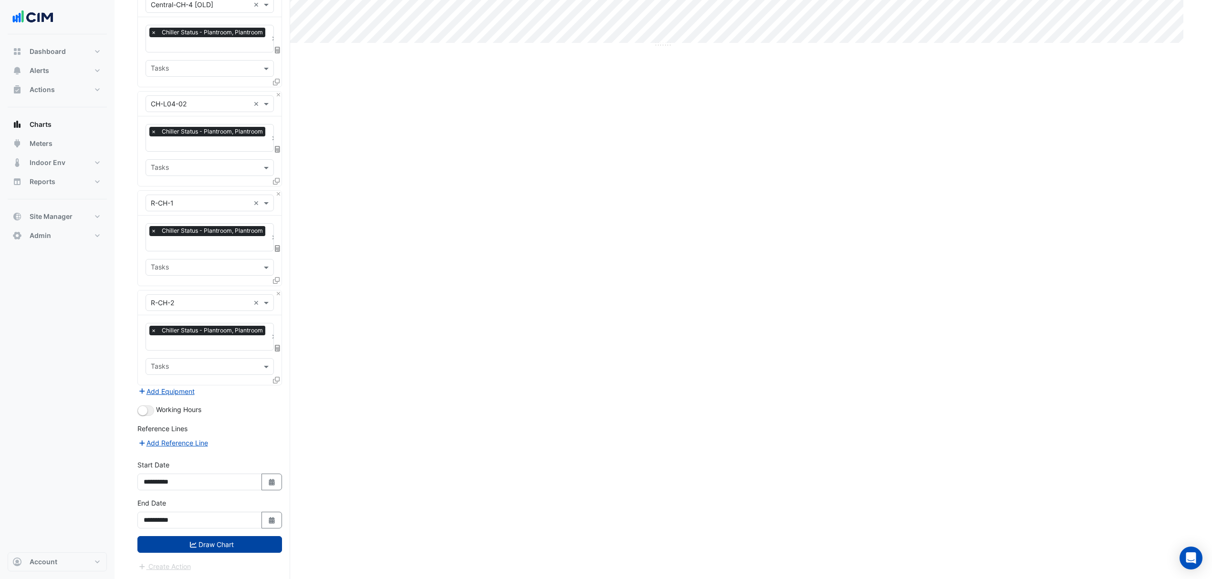
click at [192, 551] on button "Draw Chart" at bounding box center [209, 544] width 145 height 17
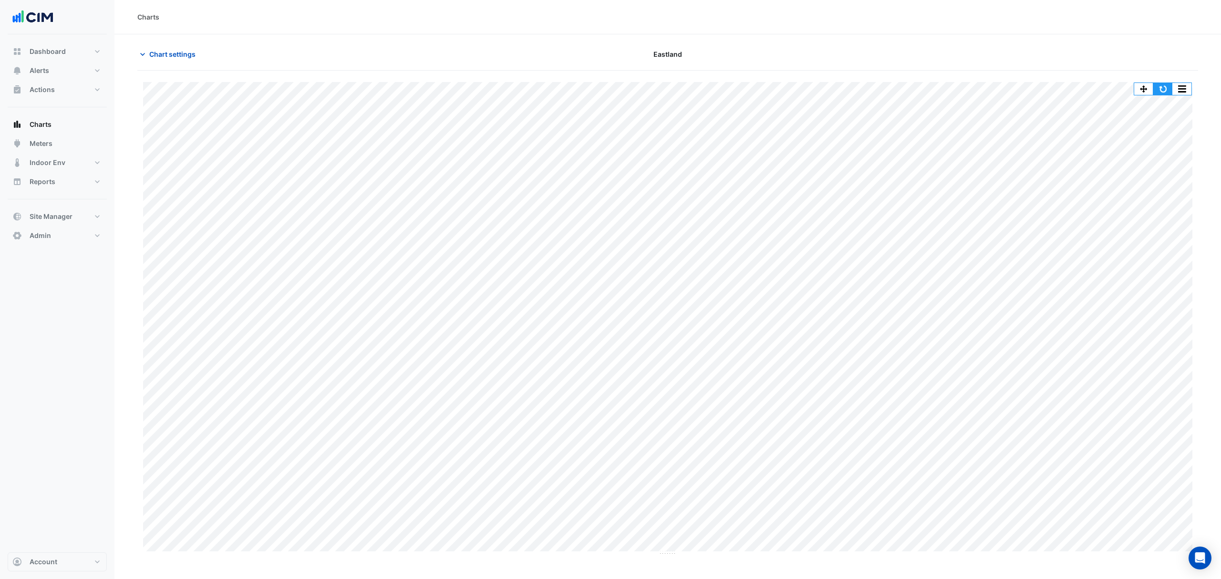
click at [1156, 88] on button "button" at bounding box center [1163, 89] width 19 height 12
click at [1155, 95] on button "button" at bounding box center [1163, 89] width 19 height 12
click at [1189, 84] on button "button" at bounding box center [1182, 89] width 19 height 12
click at [1113, 50] on div at bounding box center [1025, 54] width 357 height 17
click at [1159, 90] on button "button" at bounding box center [1163, 89] width 19 height 12
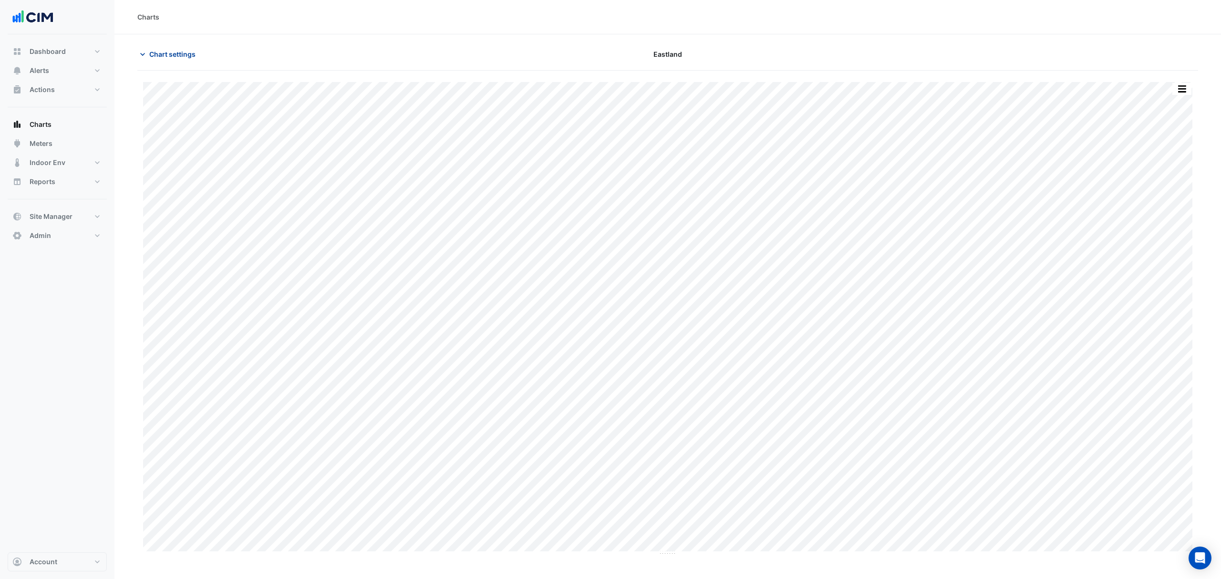
click at [148, 52] on button "Chart settings" at bounding box center [169, 54] width 64 height 17
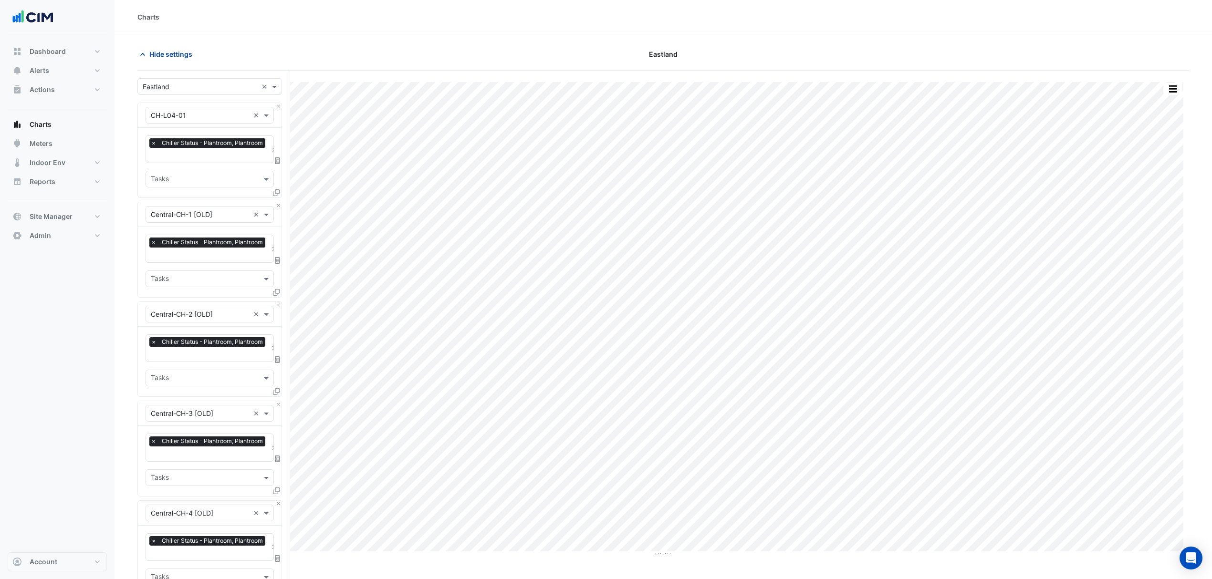
click at [185, 54] on span "Hide settings" at bounding box center [170, 54] width 43 height 10
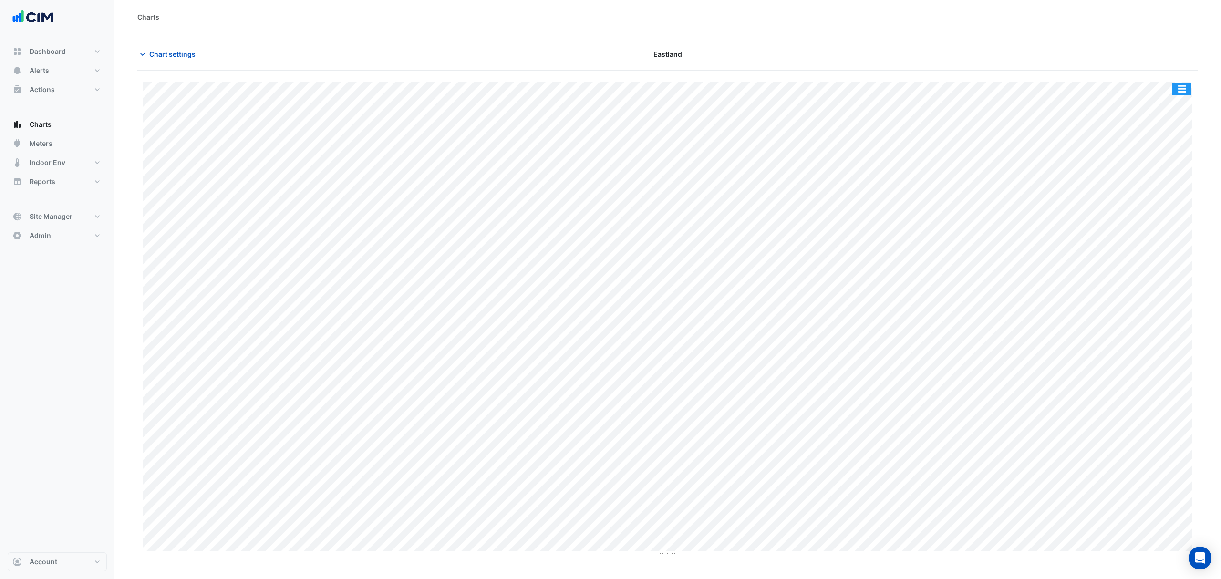
click at [1188, 84] on button "button" at bounding box center [1182, 89] width 19 height 12
click at [1172, 113] on div "Split by Equip" at bounding box center [1162, 105] width 57 height 17
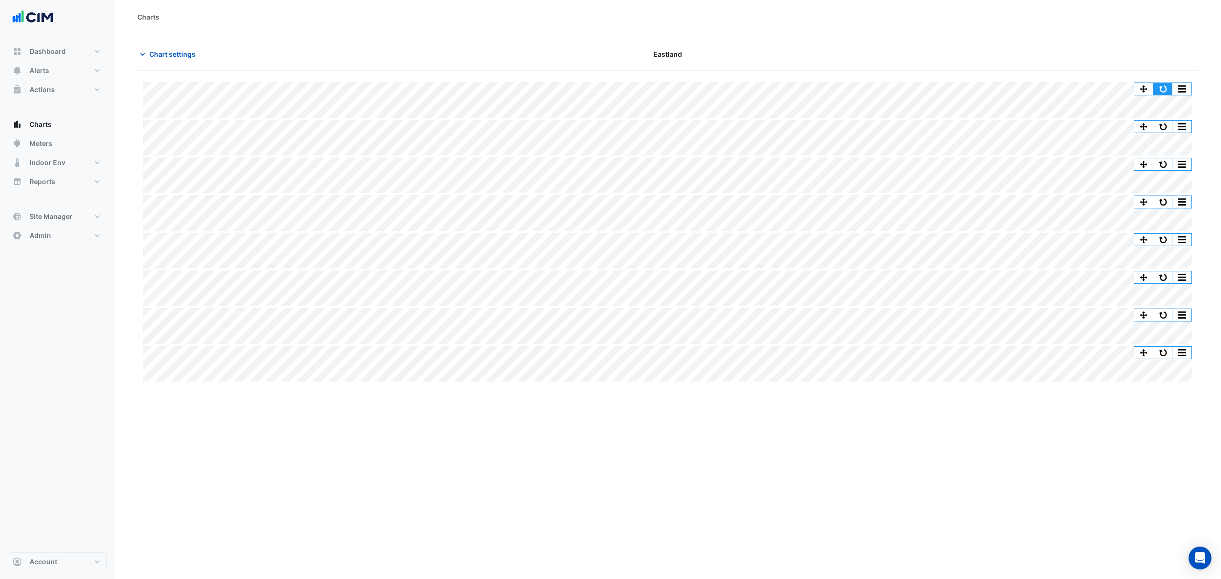
click at [1163, 88] on button "button" at bounding box center [1163, 89] width 19 height 12
click at [131, 54] on section "Chart settings [GEOGRAPHIC_DATA] Split All Split None Print Save as JPEG Save a…" at bounding box center [667, 208] width 1107 height 349
click at [139, 55] on icon "button" at bounding box center [143, 55] width 10 height 10
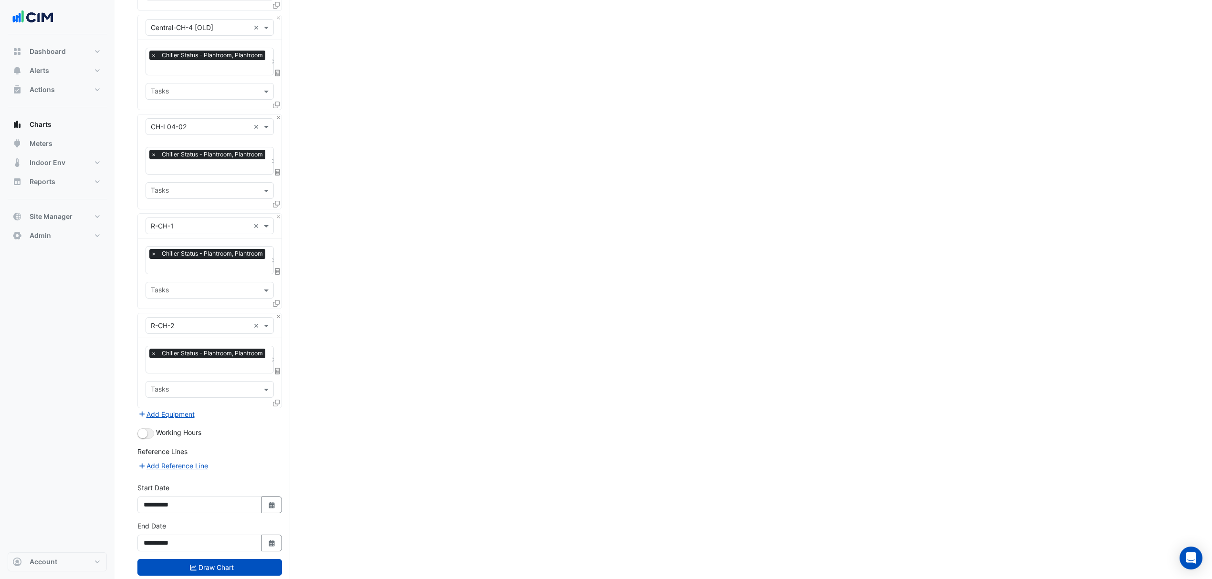
scroll to position [509, 0]
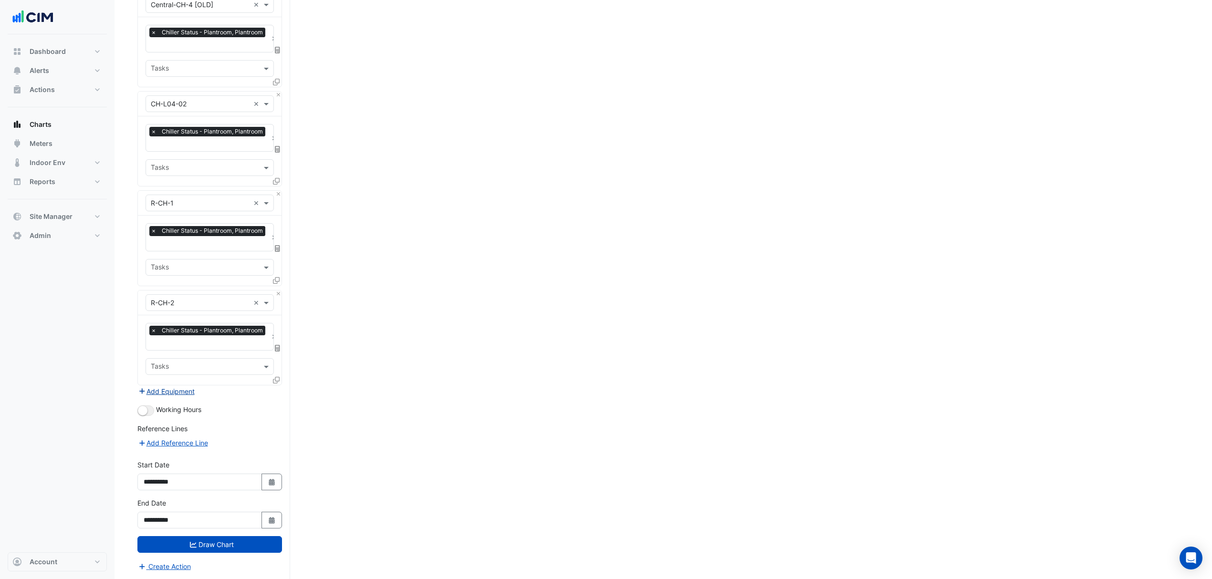
click at [181, 388] on button "Add Equipment" at bounding box center [166, 391] width 58 height 11
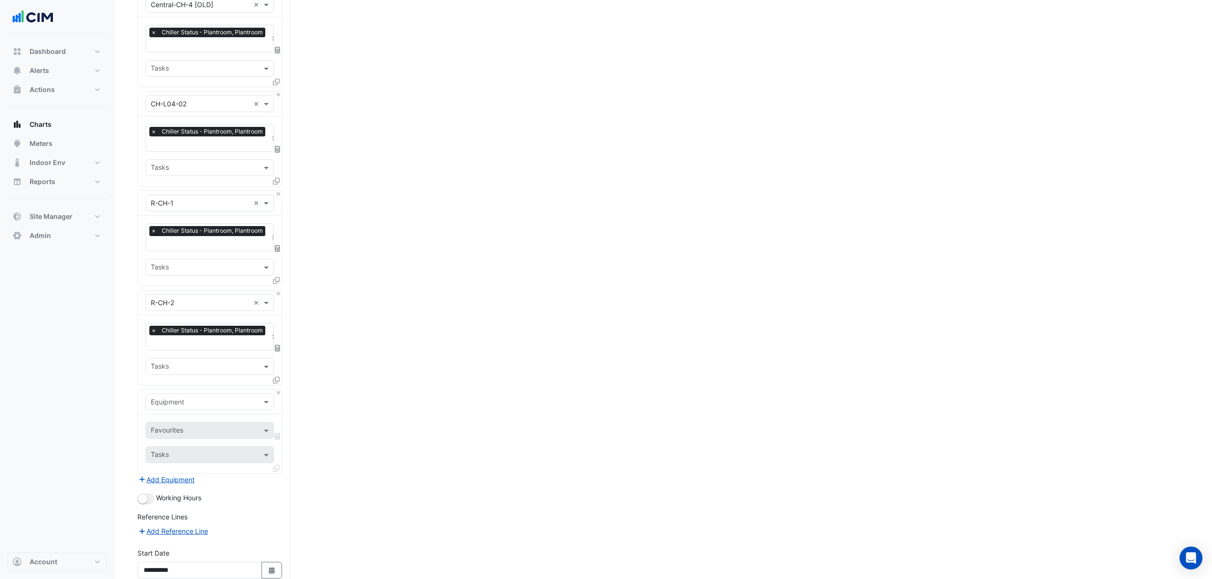
click at [168, 401] on input "text" at bounding box center [200, 402] width 99 height 10
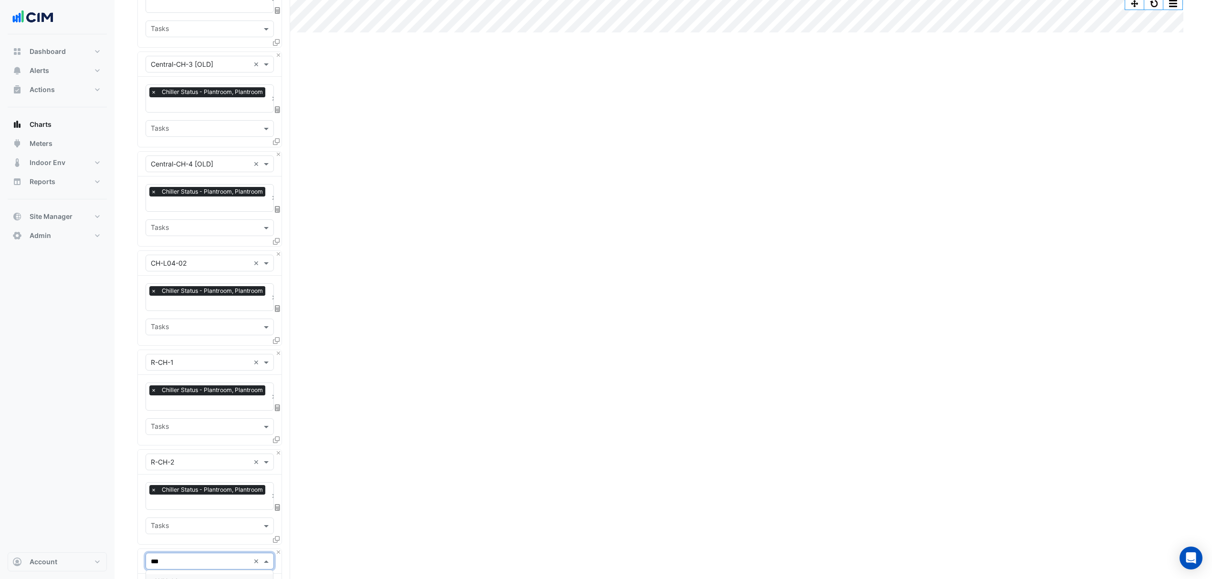
scroll to position [318, 0]
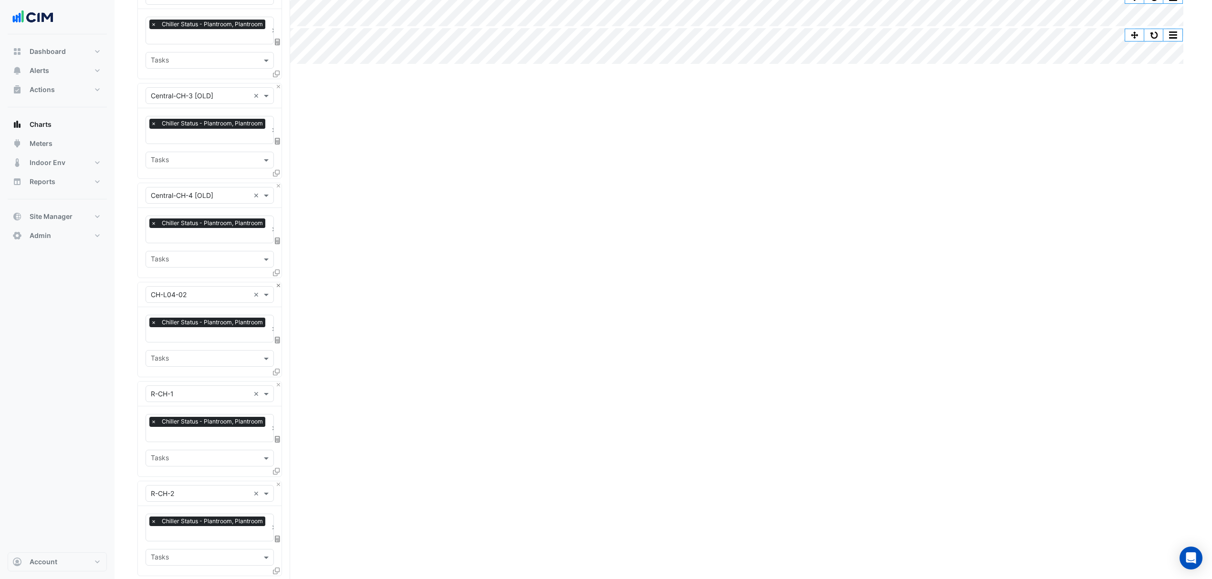
type input "***"
click at [279, 282] on button "Close" at bounding box center [278, 285] width 6 height 6
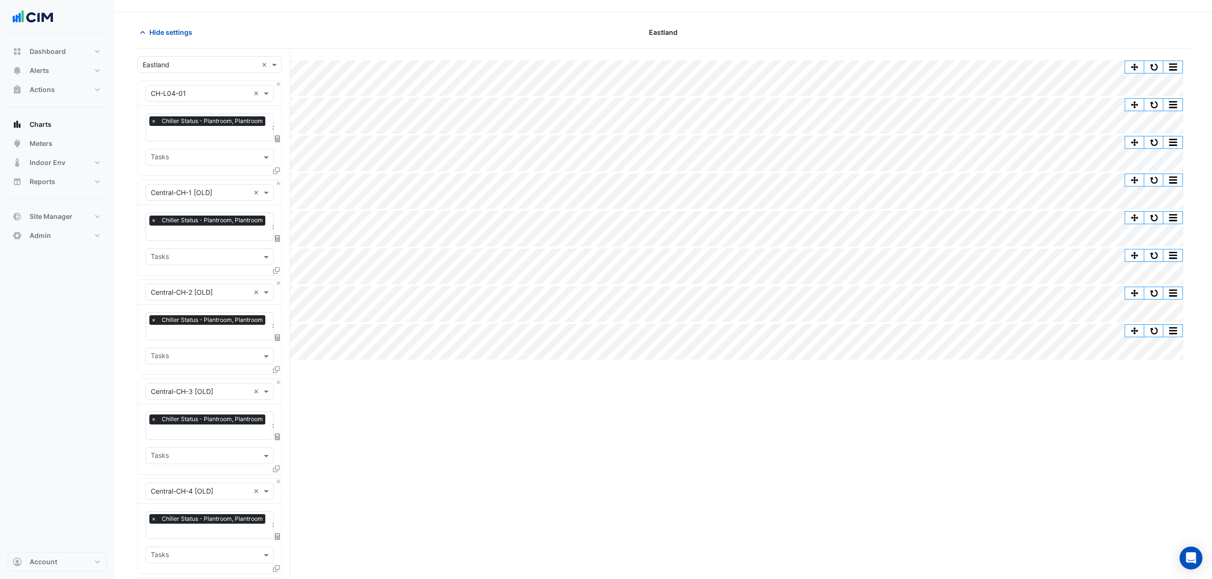
scroll to position [0, 0]
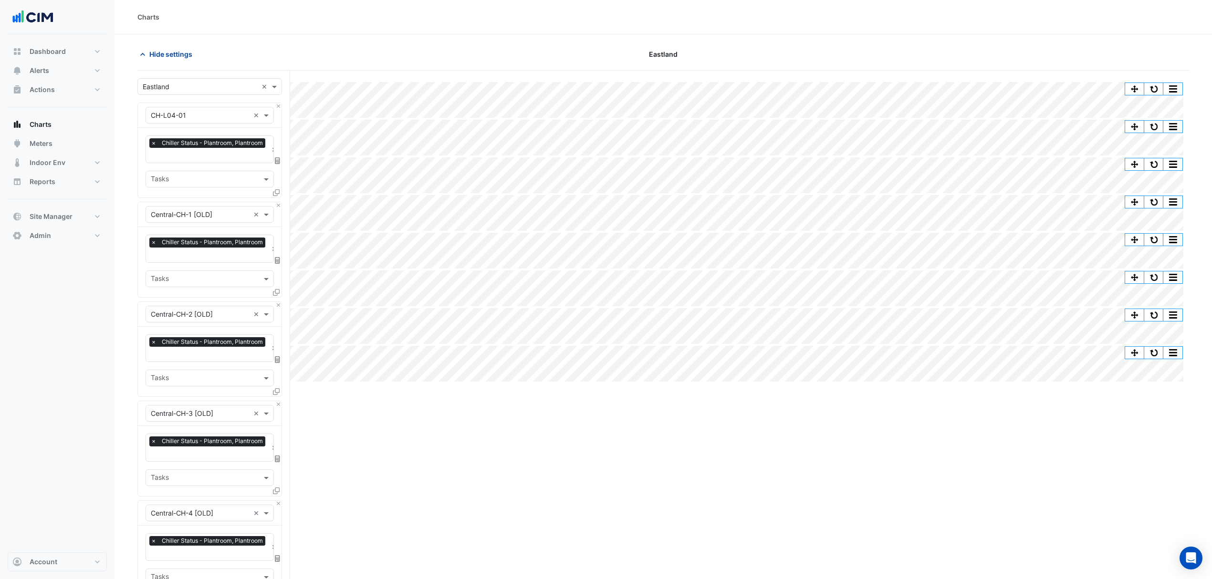
click at [171, 58] on span "Hide settings" at bounding box center [170, 54] width 43 height 10
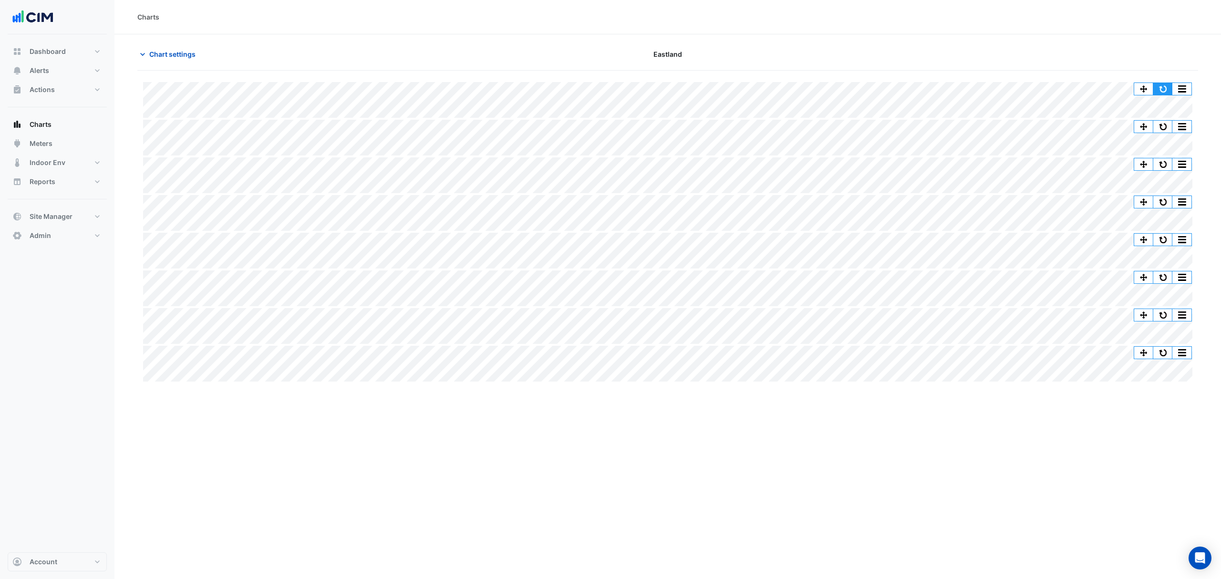
click at [1162, 87] on button "button" at bounding box center [1163, 89] width 19 height 12
click at [157, 47] on section "Chart settings [GEOGRAPHIC_DATA] Split All Split None Print Save as JPEG Save a…" at bounding box center [667, 208] width 1107 height 349
click at [141, 56] on icon "button" at bounding box center [143, 55] width 10 height 10
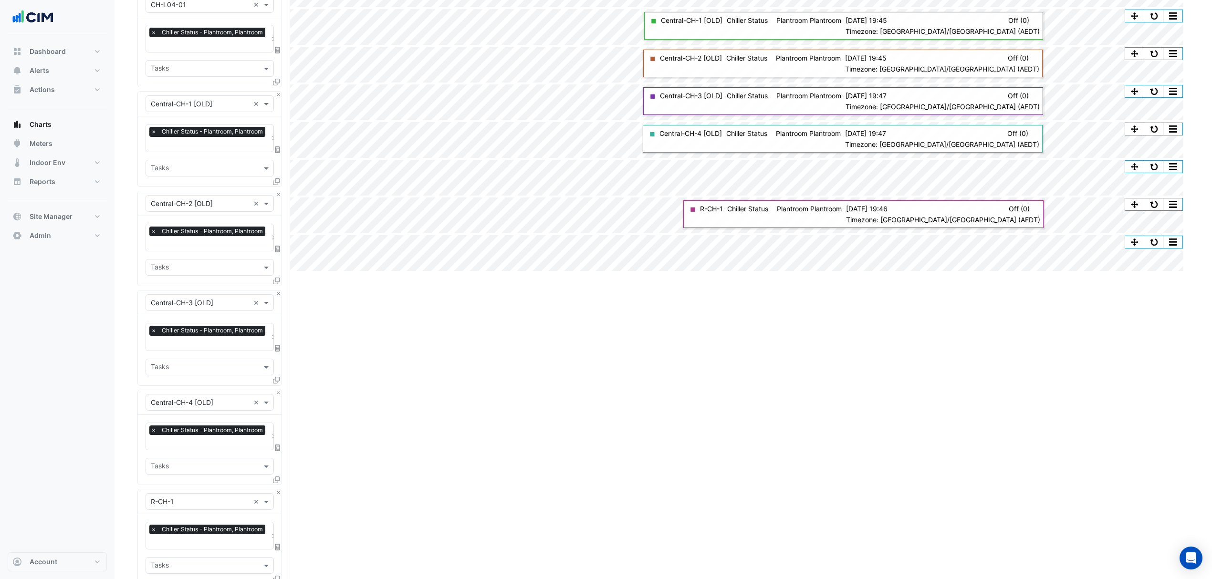
scroll to position [191, 0]
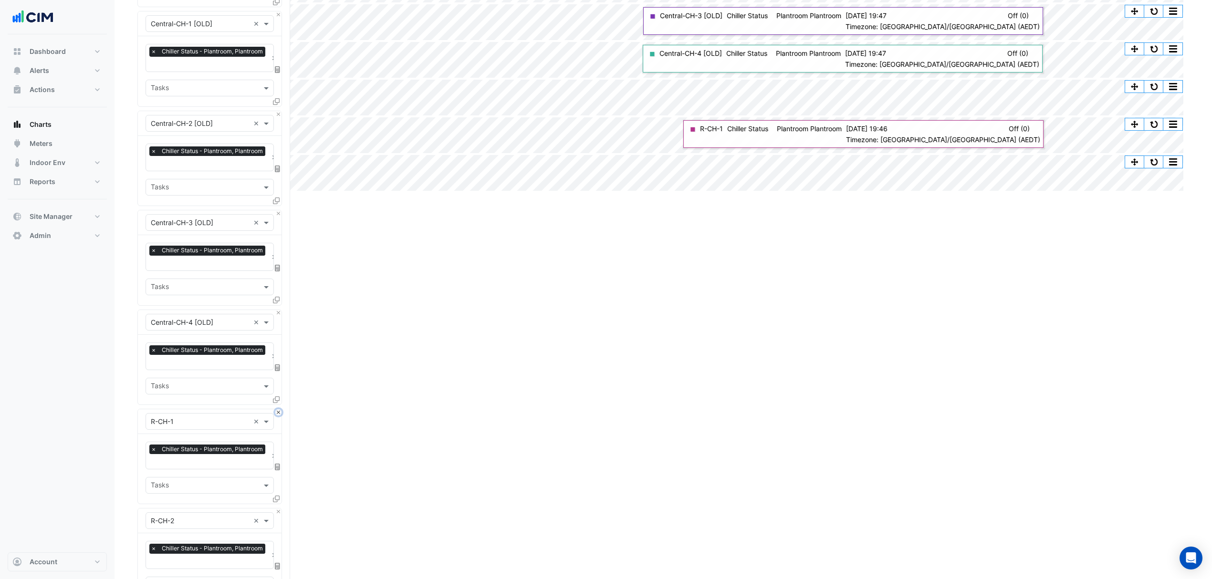
click at [277, 411] on button "Close" at bounding box center [278, 412] width 6 height 6
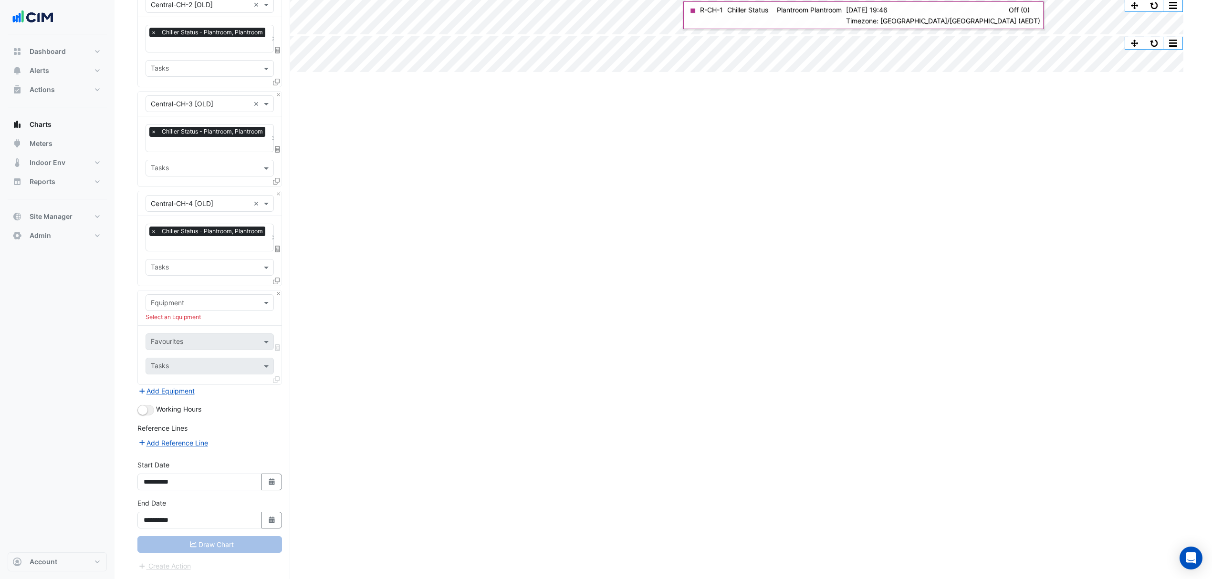
scroll to position [310, 0]
click at [279, 294] on button "Close" at bounding box center [278, 294] width 6 height 6
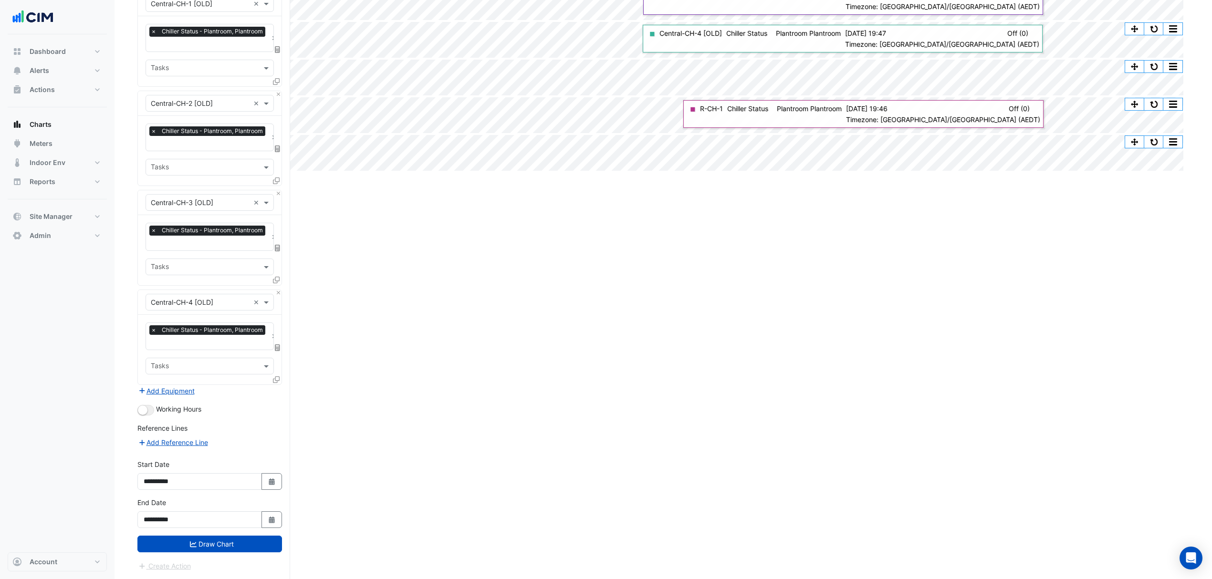
scroll to position [211, 0]
click at [204, 542] on button "Draw Chart" at bounding box center [209, 544] width 145 height 17
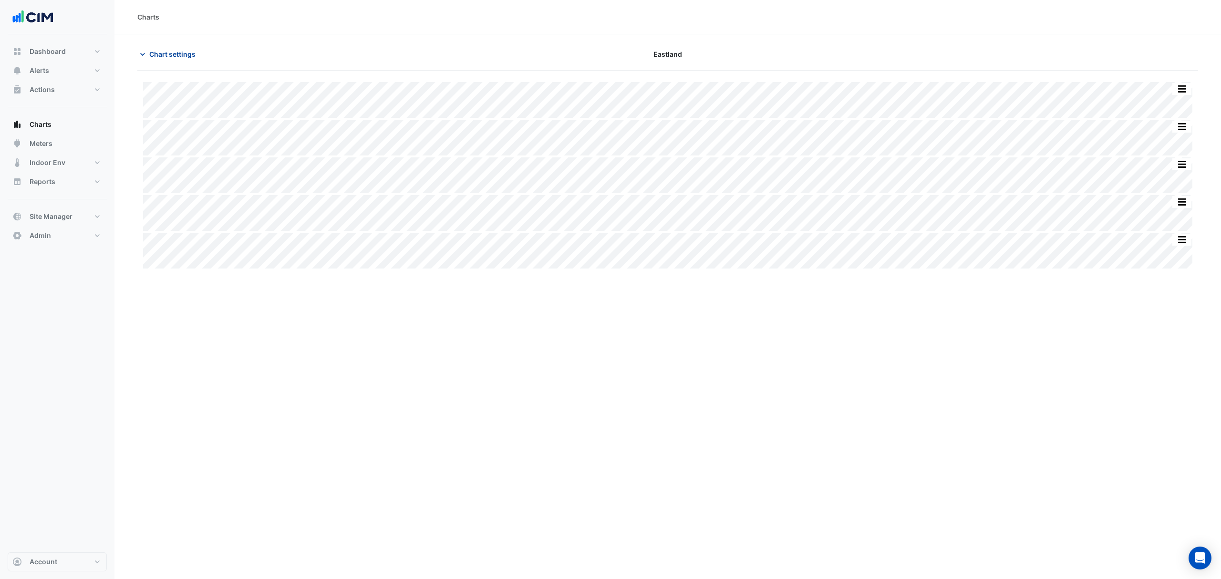
click at [147, 52] on button "Chart settings" at bounding box center [169, 54] width 64 height 17
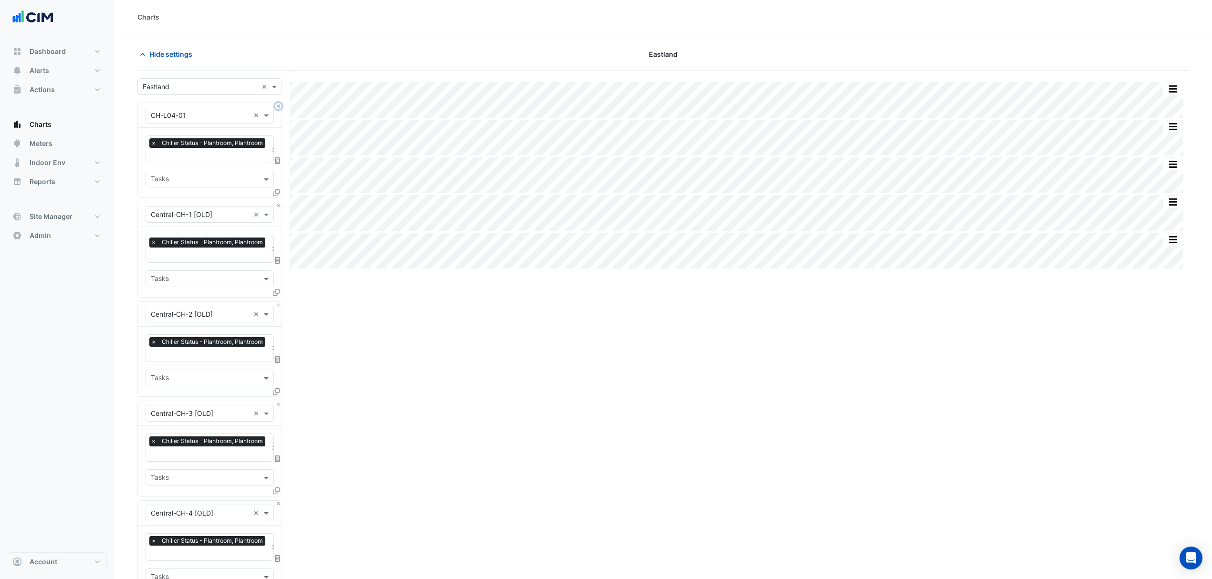
click at [278, 109] on button "Close" at bounding box center [278, 106] width 6 height 6
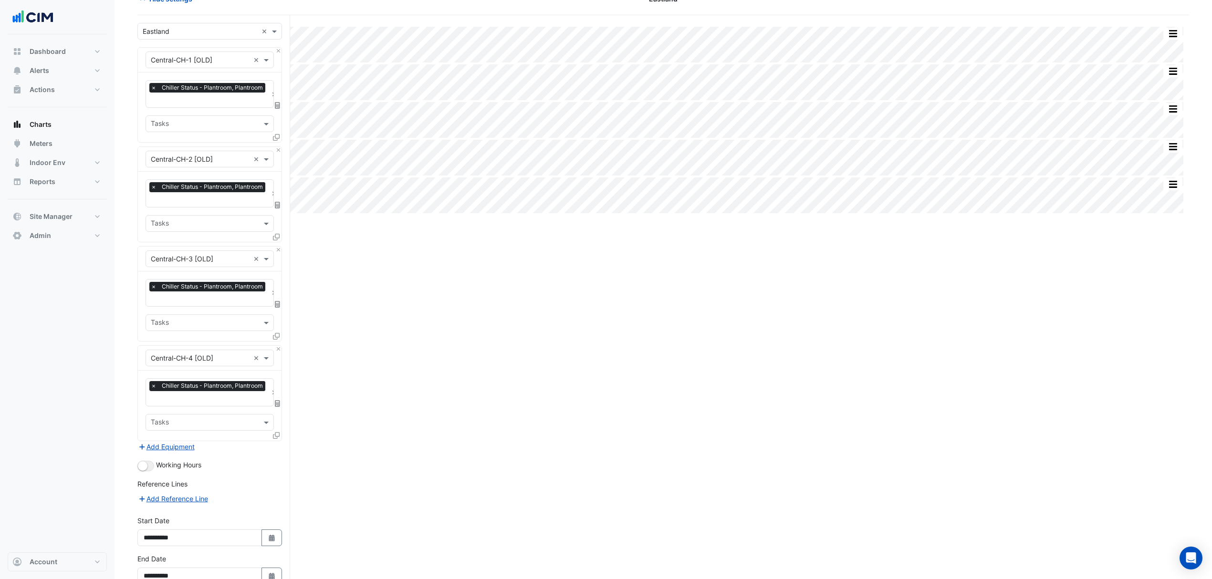
scroll to position [112, 0]
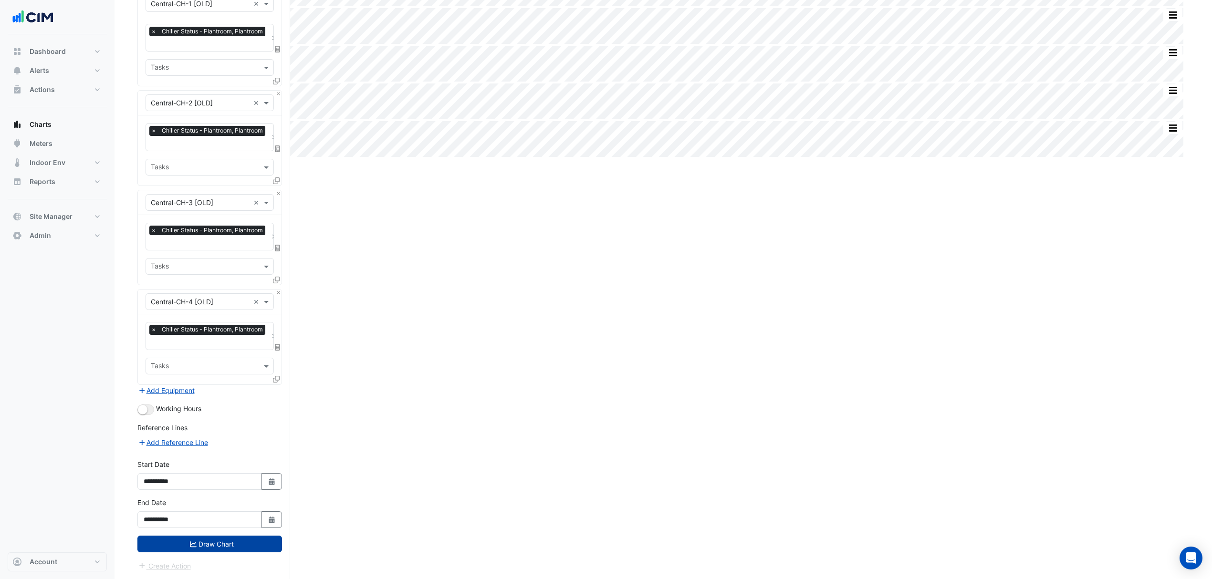
click at [205, 552] on button "Draw Chart" at bounding box center [209, 544] width 145 height 17
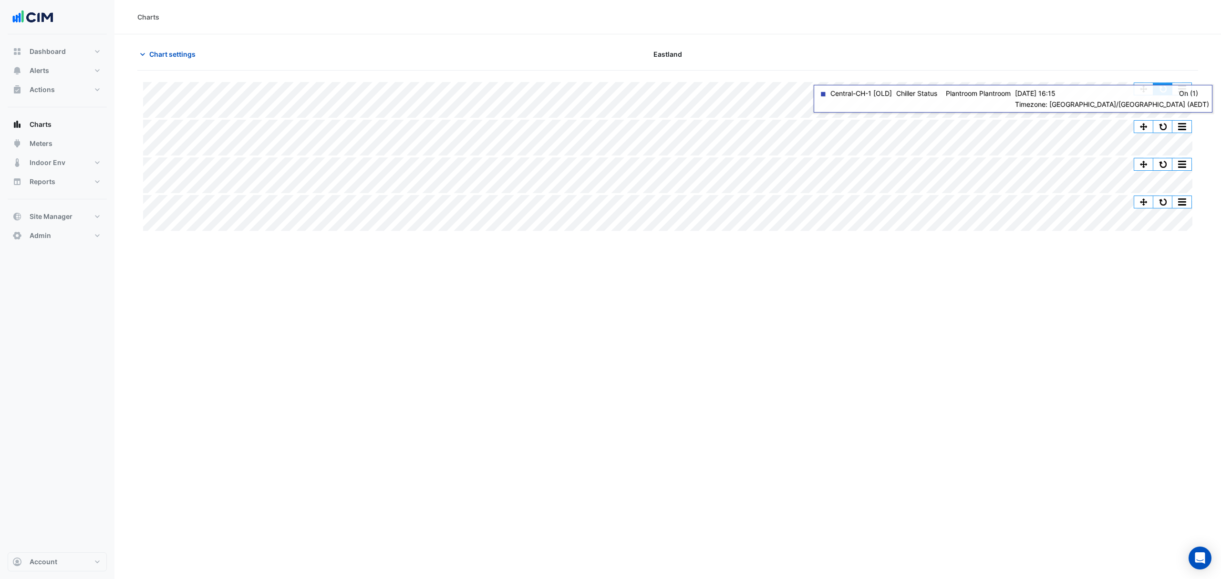
click at [1158, 84] on button "button" at bounding box center [1163, 89] width 19 height 12
click at [149, 56] on button "Chart settings" at bounding box center [169, 54] width 64 height 17
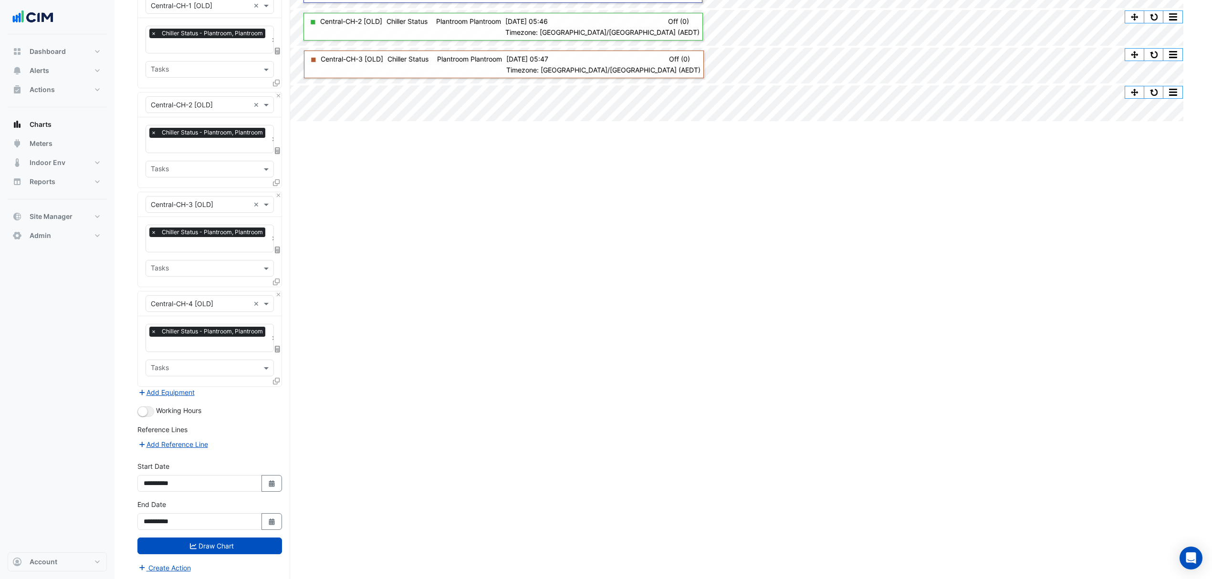
scroll to position [112, 0]
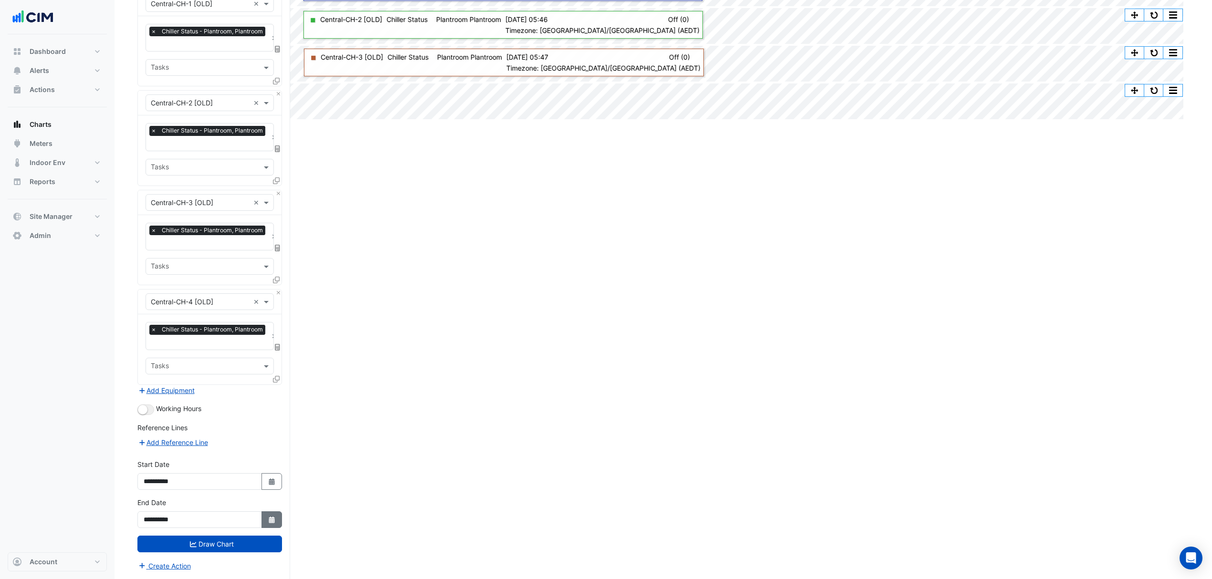
click at [275, 523] on button "Select Date" at bounding box center [271, 519] width 21 height 17
select select "*"
select select "****"
click at [280, 478] on button "Select Date" at bounding box center [271, 481] width 21 height 17
select select "**"
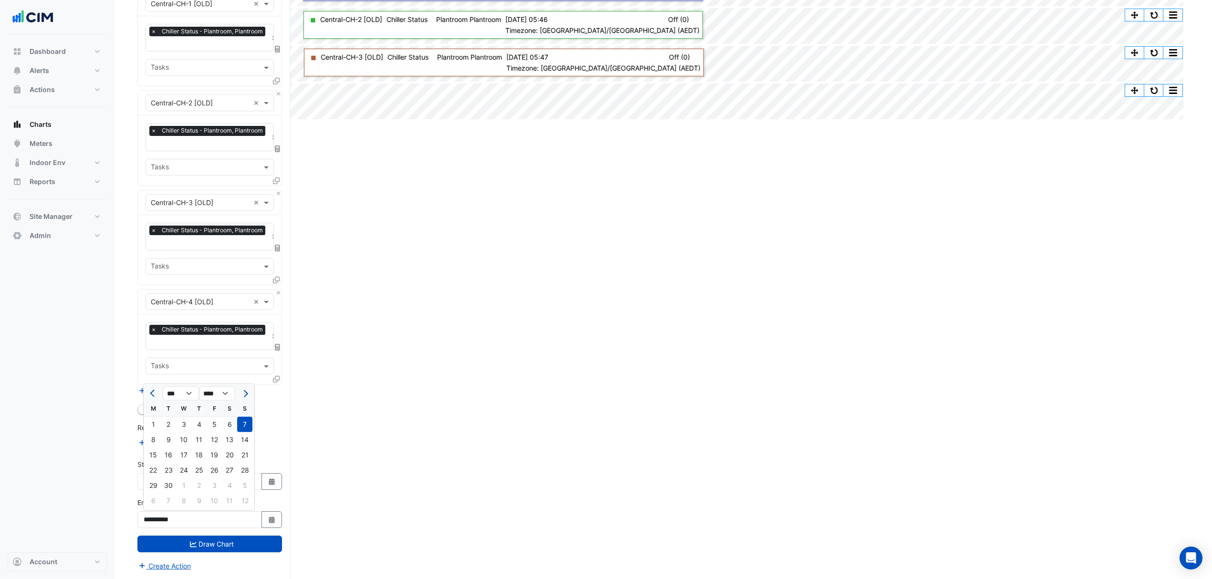
select select "****"
click at [245, 353] on span "Next month" at bounding box center [244, 354] width 7 height 7
select select "*"
select select "****"
click at [245, 353] on span "Next month" at bounding box center [244, 354] width 7 height 7
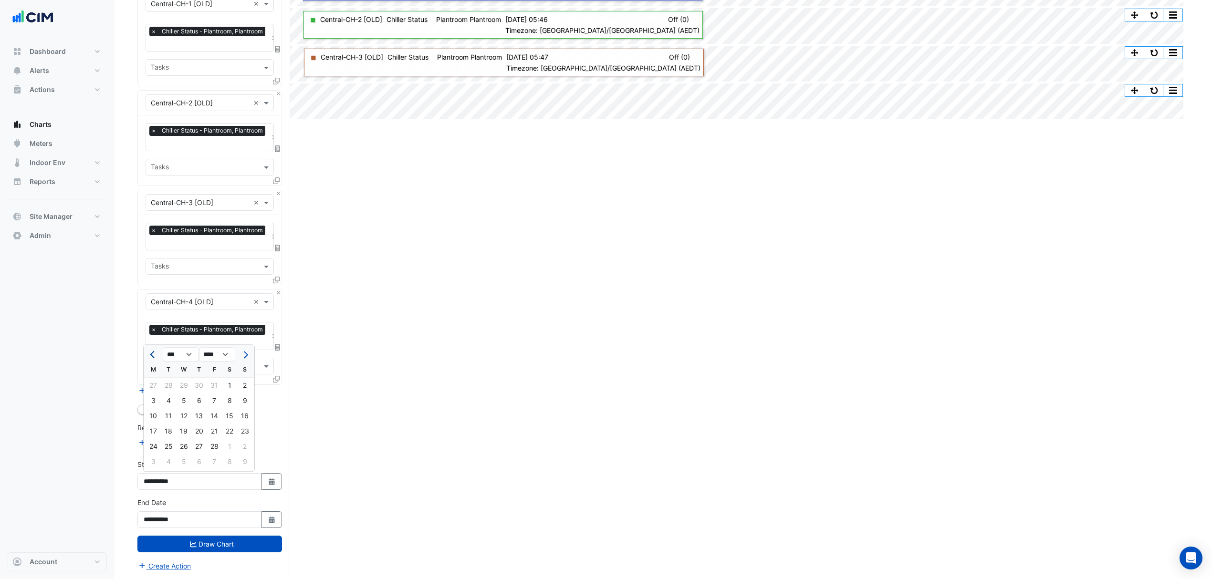
click at [151, 356] on button "Previous month" at bounding box center [152, 354] width 11 height 15
select select "*"
click at [181, 383] on div "1" at bounding box center [183, 385] width 15 height 15
type input "**********"
click at [277, 524] on button "Select Date" at bounding box center [271, 519] width 21 height 17
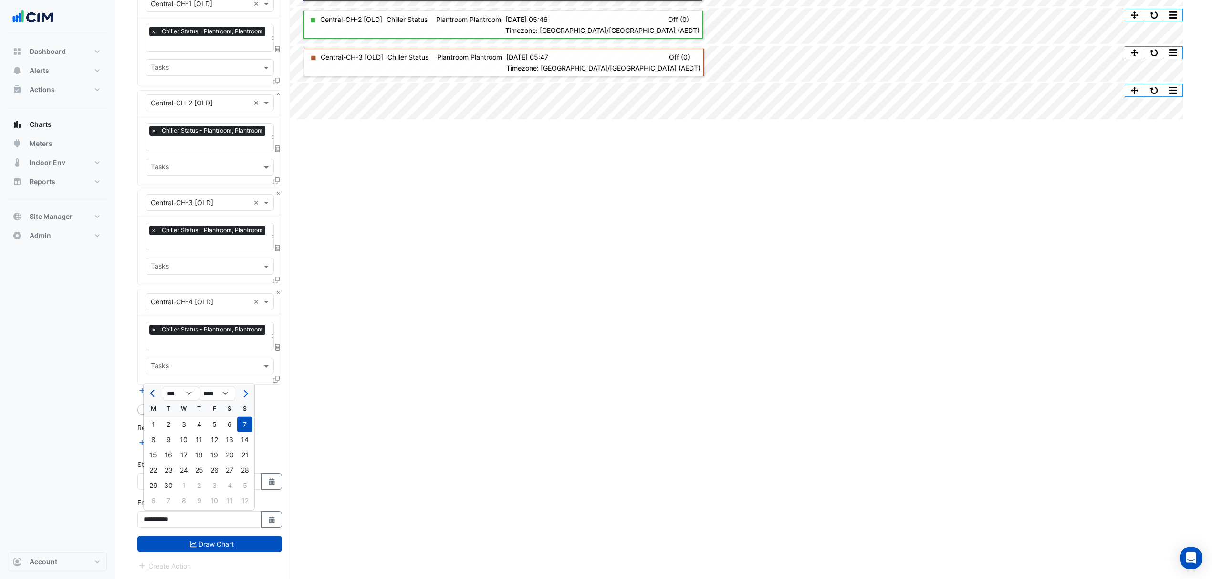
click at [150, 390] on button "Previous month" at bounding box center [152, 393] width 11 height 15
click at [151, 386] on button "Previous month" at bounding box center [152, 393] width 11 height 15
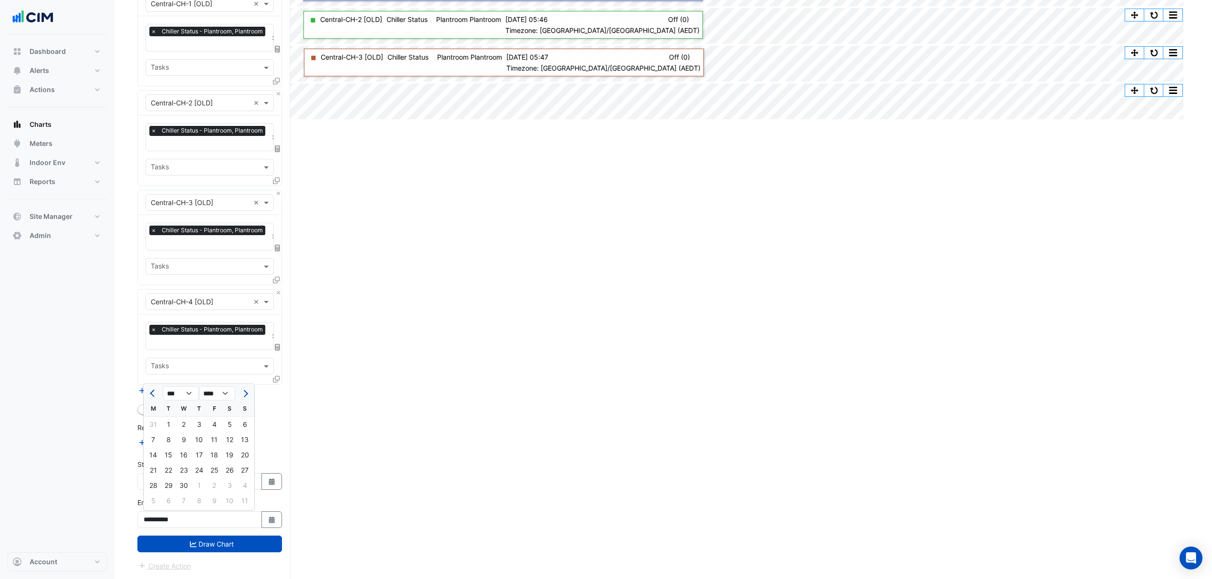
click at [151, 386] on button "Previous month" at bounding box center [152, 393] width 11 height 15
select select "*"
click at [212, 485] on div "28" at bounding box center [214, 485] width 15 height 15
type input "**********"
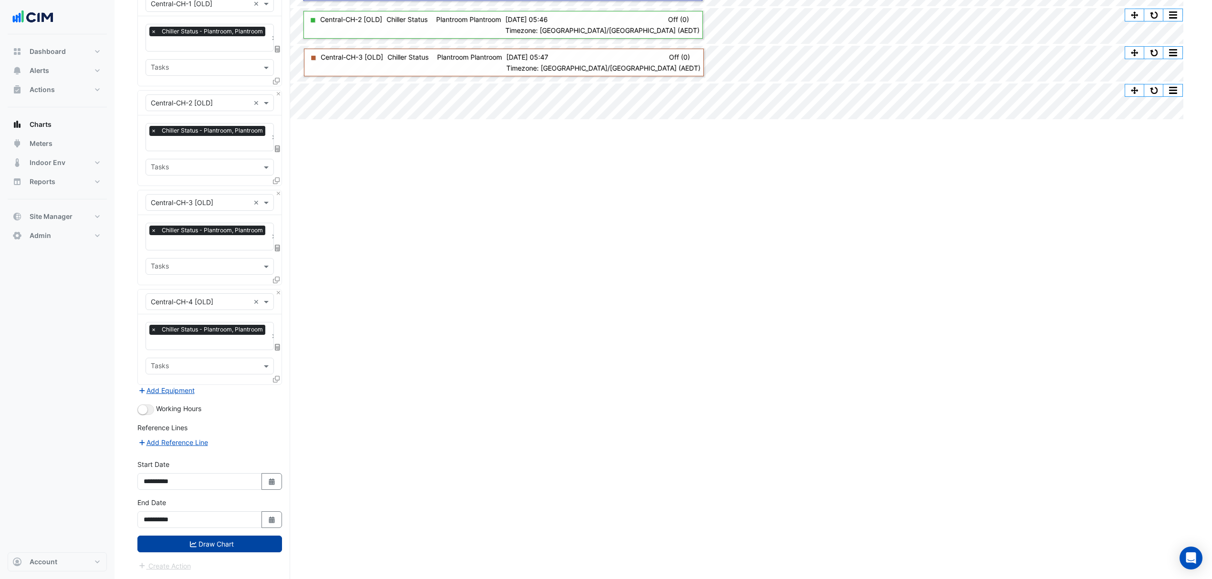
click at [241, 539] on button "Draw Chart" at bounding box center [209, 544] width 145 height 17
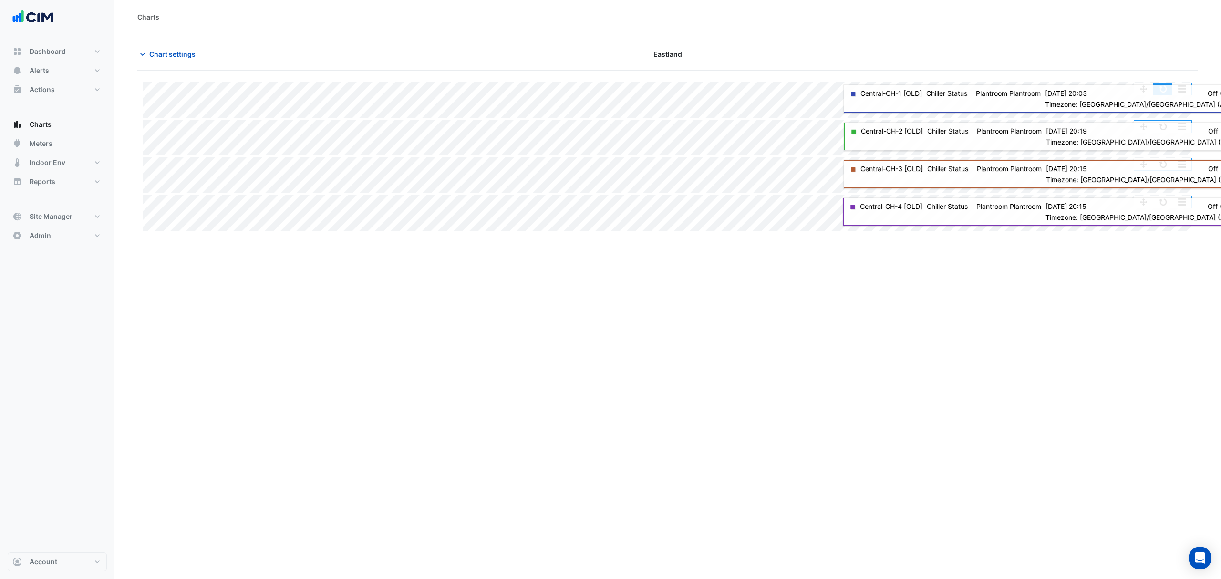
click at [1170, 95] on button "button" at bounding box center [1163, 89] width 19 height 12
click at [1162, 94] on button "button" at bounding box center [1163, 89] width 19 height 12
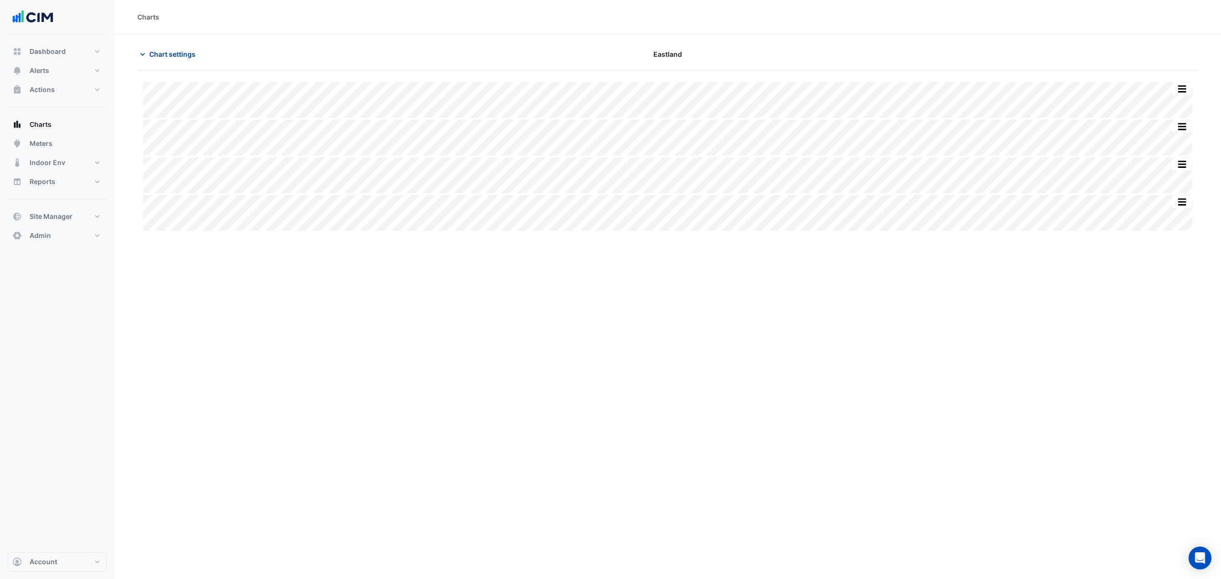
click at [175, 60] on button "Chart settings" at bounding box center [169, 54] width 64 height 17
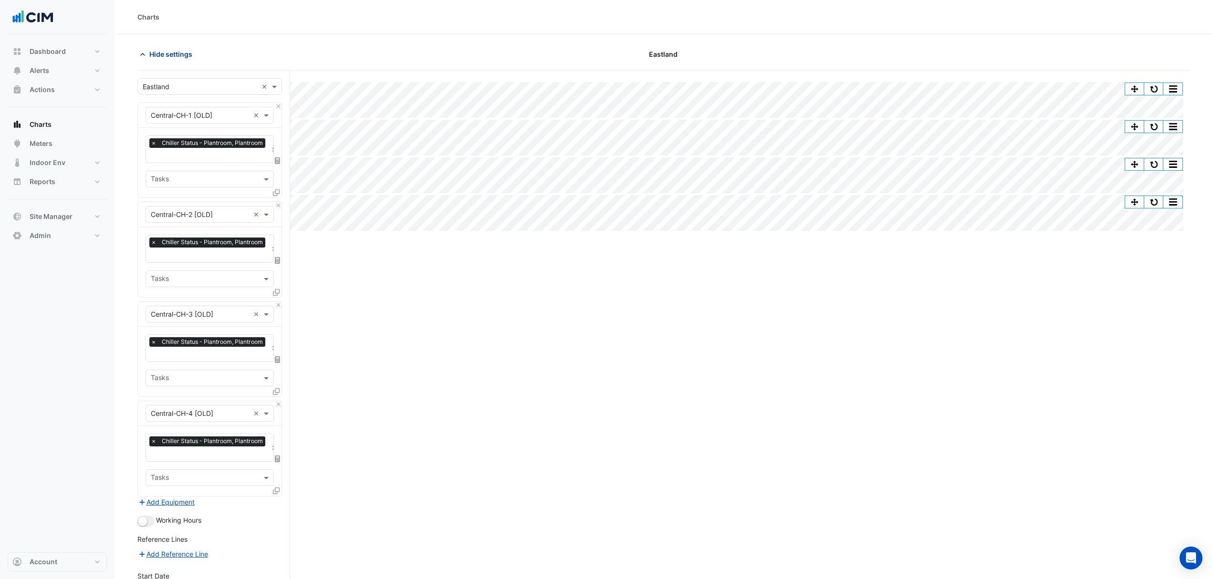
click at [159, 52] on span "Hide settings" at bounding box center [170, 54] width 43 height 10
